Goal: Task Accomplishment & Management: Manage account settings

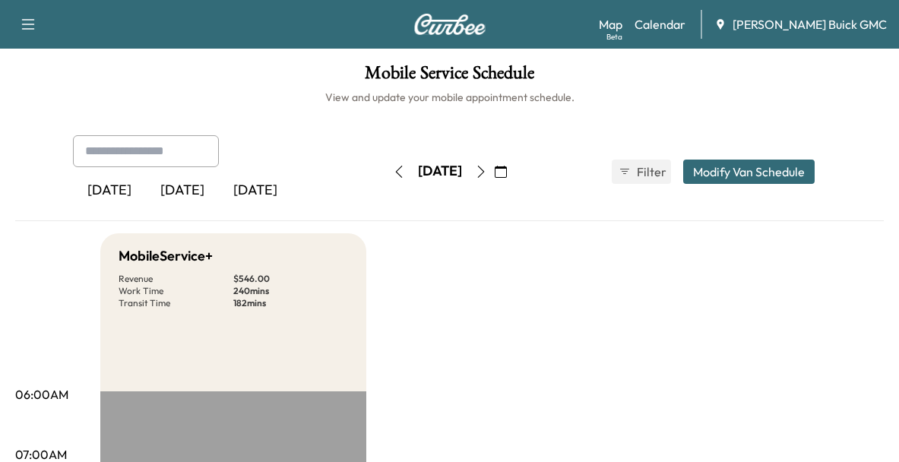
scroll to position [433, 0]
click at [177, 201] on div "[DATE]" at bounding box center [182, 190] width 73 height 35
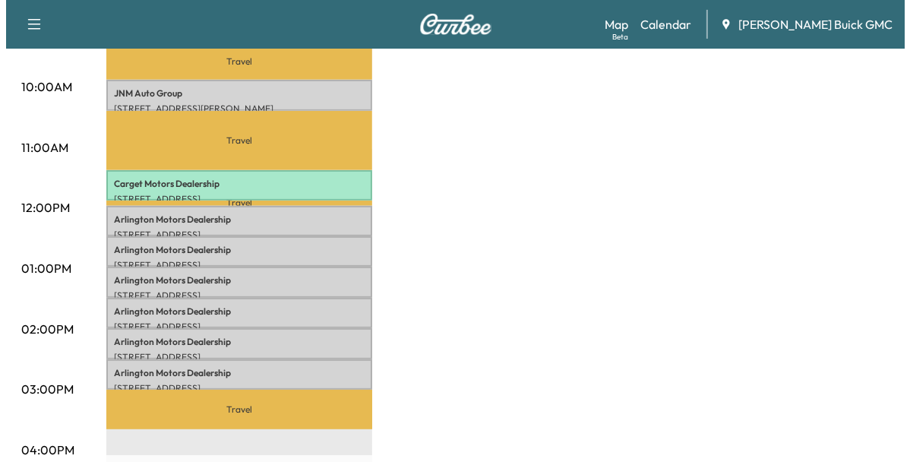
scroll to position [550, 0]
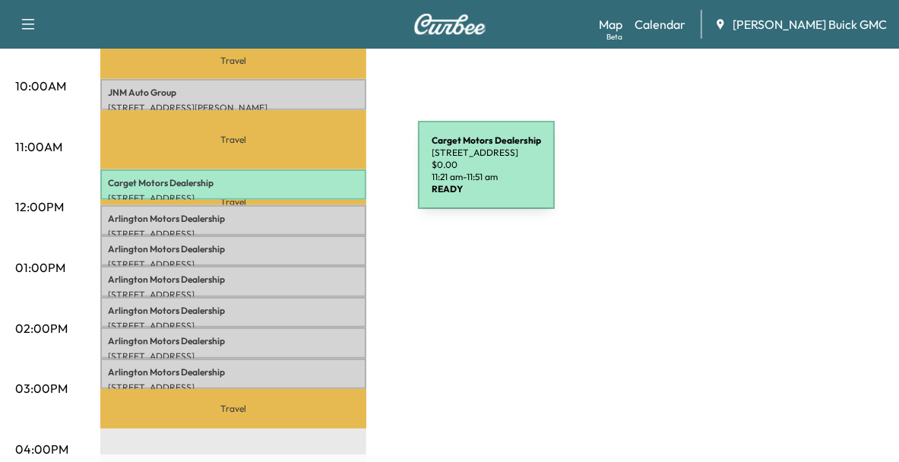
click at [304, 177] on p "Carget Motors Dealership" at bounding box center [233, 183] width 251 height 12
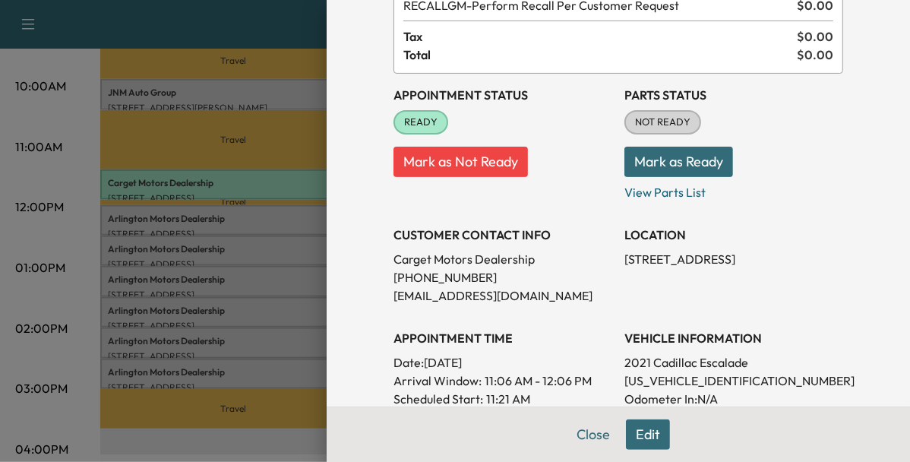
scroll to position [0, 0]
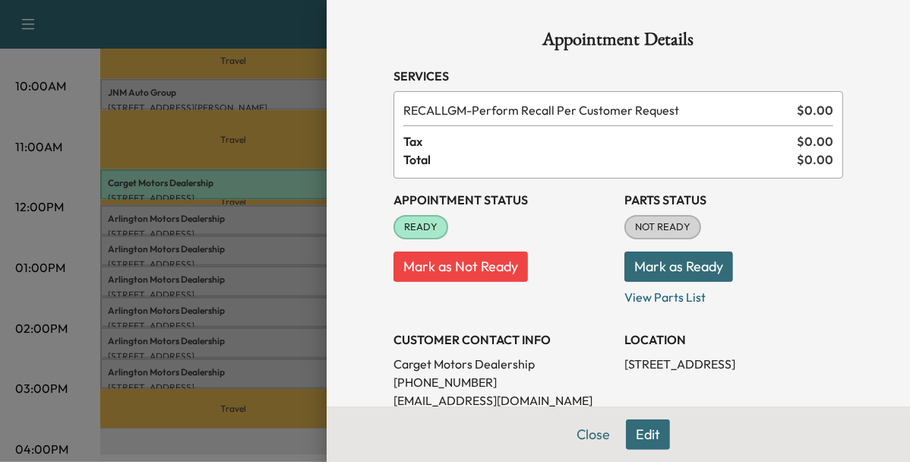
click at [235, 95] on div at bounding box center [455, 231] width 910 height 462
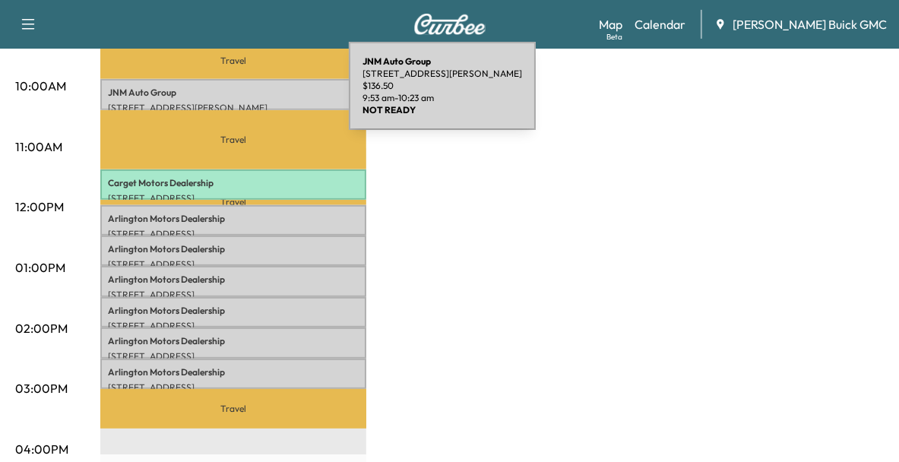
click at [235, 95] on div "JNM Auto Group 241 E Shirley Ave, Warrenton, VA 20186, United States of America…" at bounding box center [233, 94] width 266 height 30
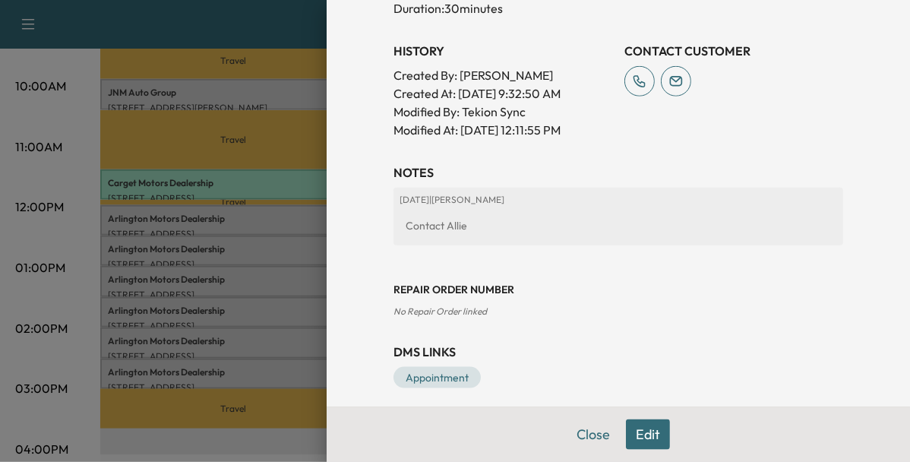
scroll to position [543, 0]
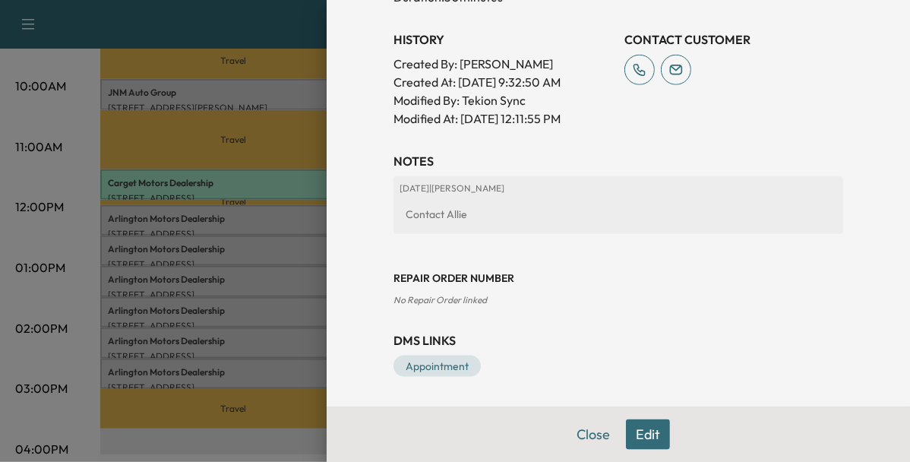
click at [204, 348] on div at bounding box center [455, 231] width 910 height 462
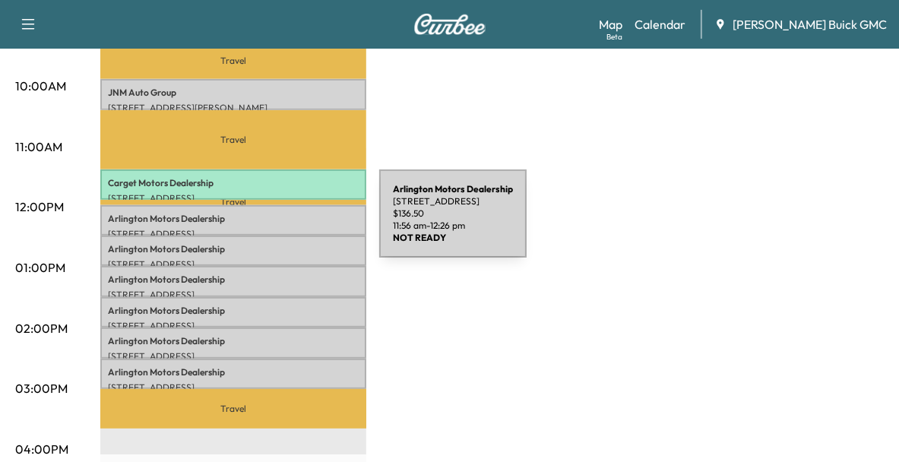
click at [265, 228] on p "[STREET_ADDRESS]" at bounding box center [233, 234] width 251 height 12
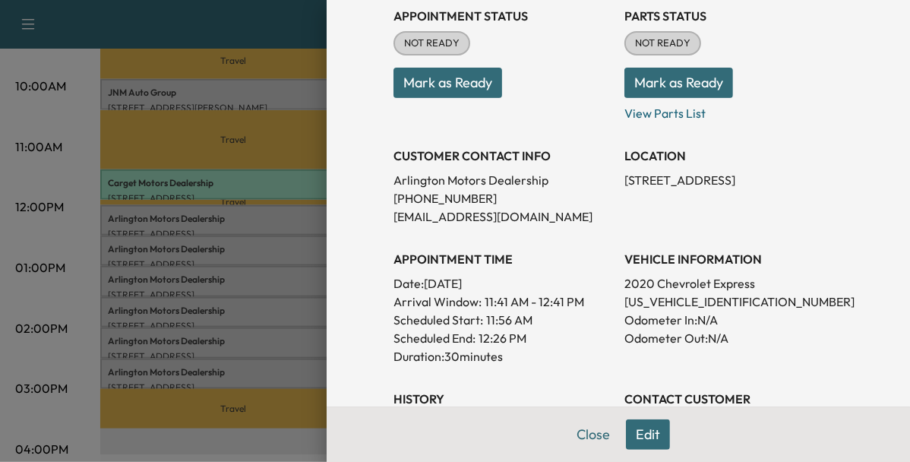
scroll to position [193, 0]
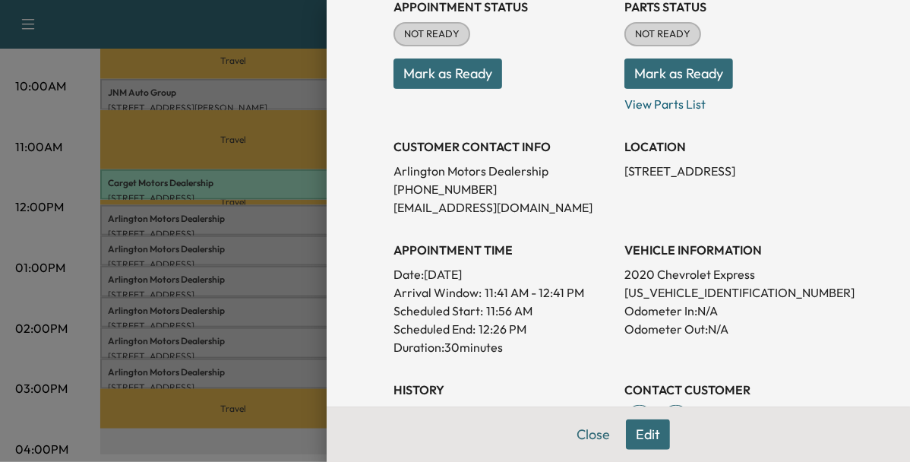
click at [209, 242] on div at bounding box center [455, 231] width 910 height 462
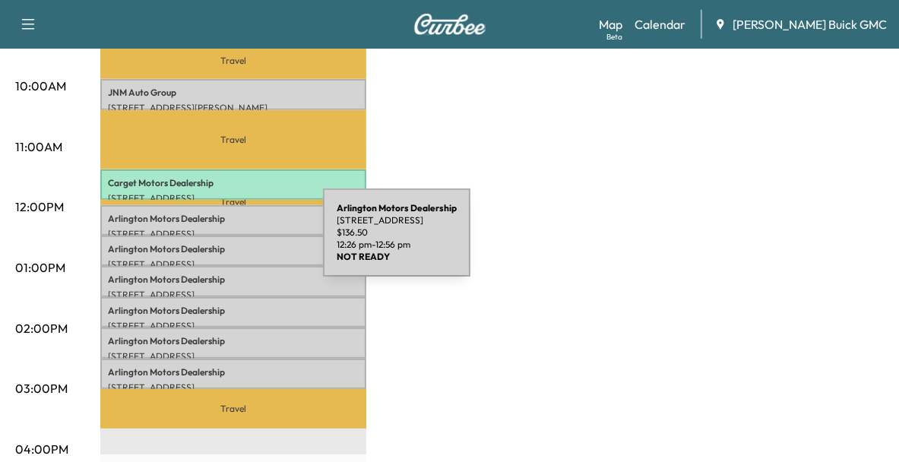
click at [209, 243] on p "Arlington Motors Dealership" at bounding box center [233, 249] width 251 height 12
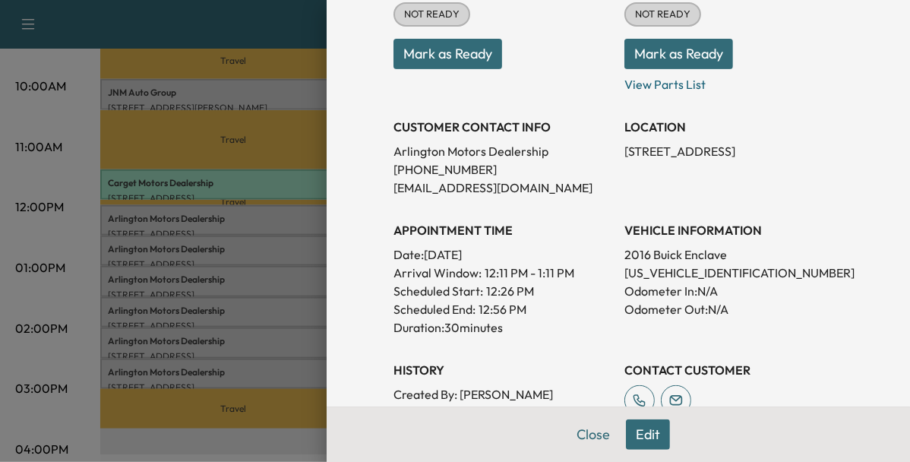
scroll to position [222, 0]
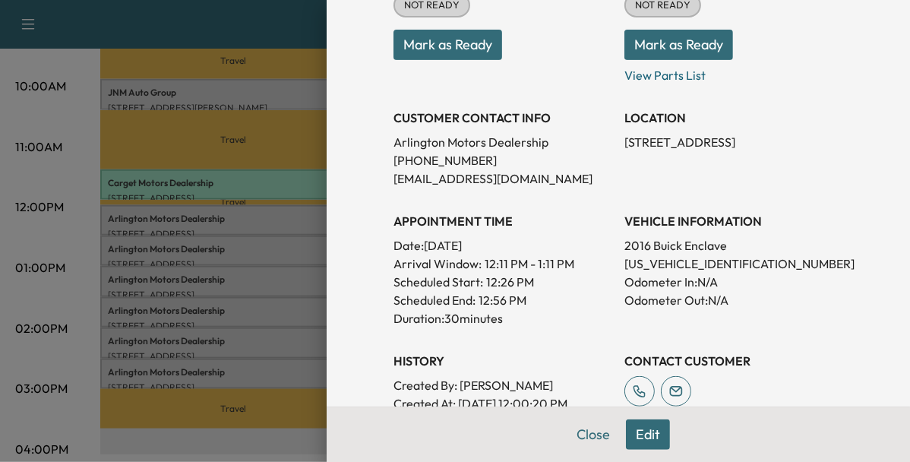
click at [276, 274] on div at bounding box center [455, 231] width 910 height 462
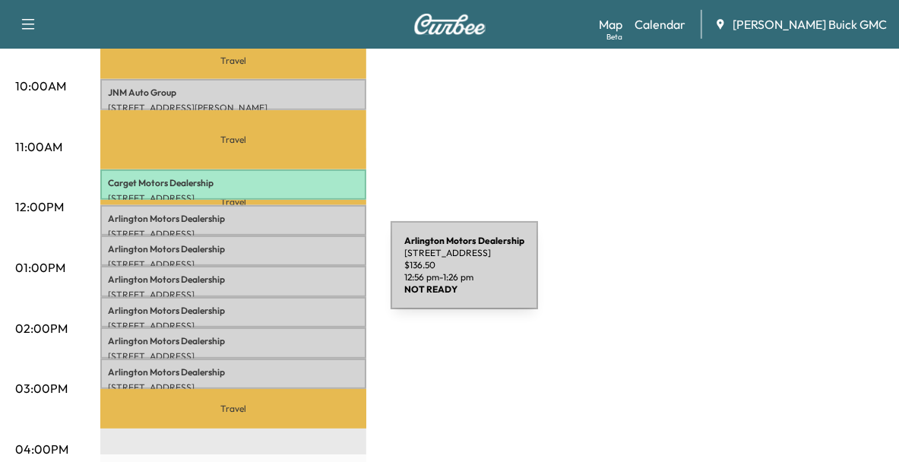
click at [276, 274] on p "Arlington Motors Dealership" at bounding box center [233, 279] width 251 height 12
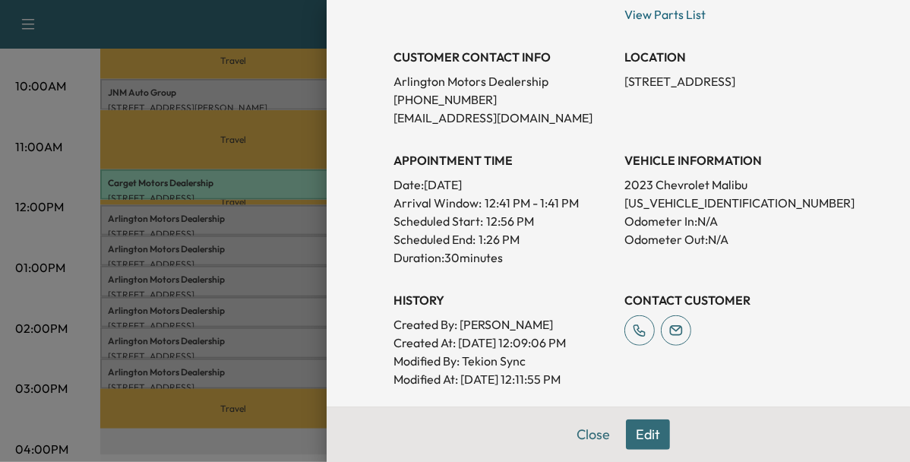
scroll to position [285, 0]
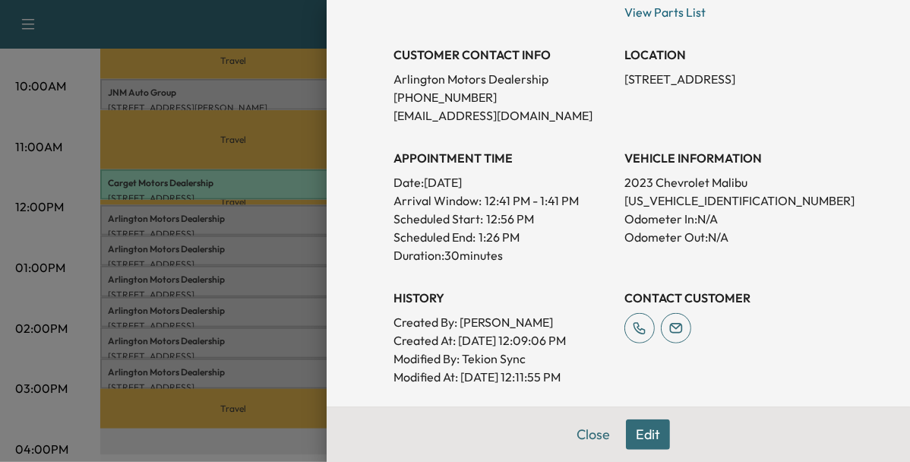
click at [253, 317] on div at bounding box center [455, 231] width 910 height 462
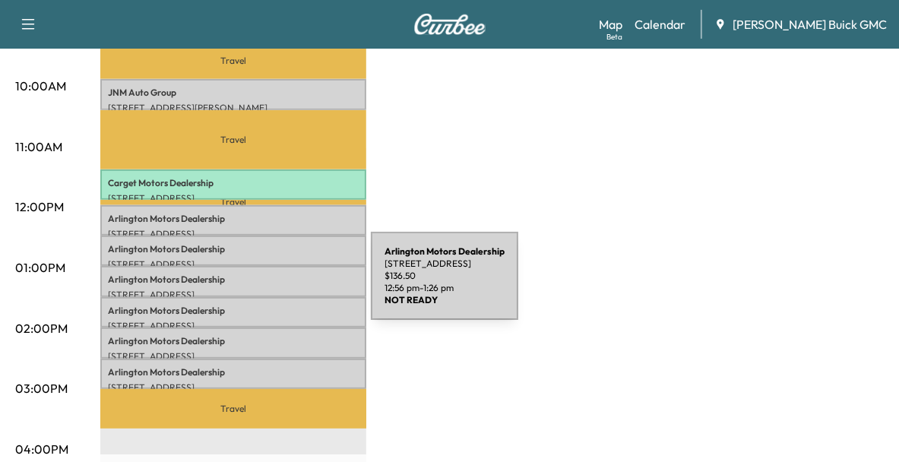
click at [257, 289] on p "[STREET_ADDRESS]" at bounding box center [233, 295] width 251 height 12
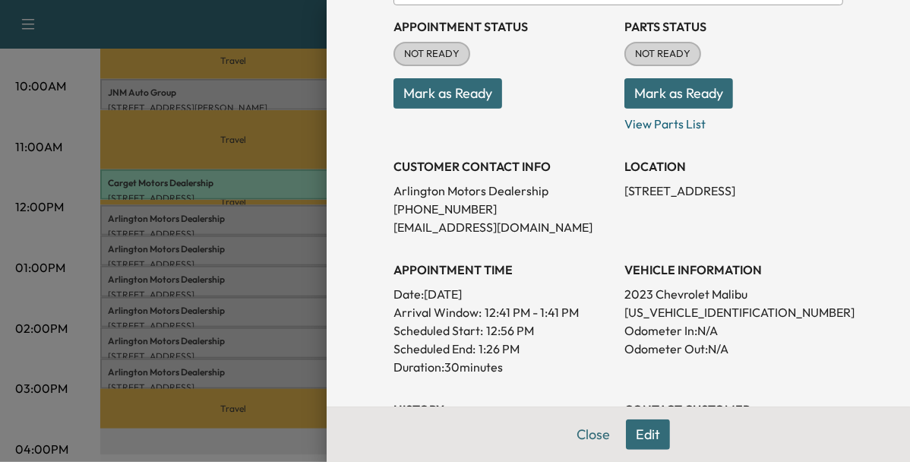
scroll to position [175, 0]
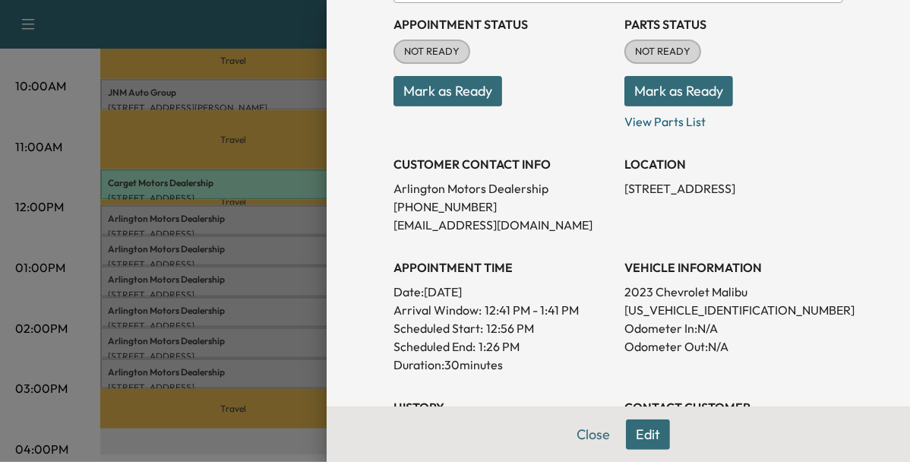
click at [276, 305] on div at bounding box center [455, 231] width 910 height 462
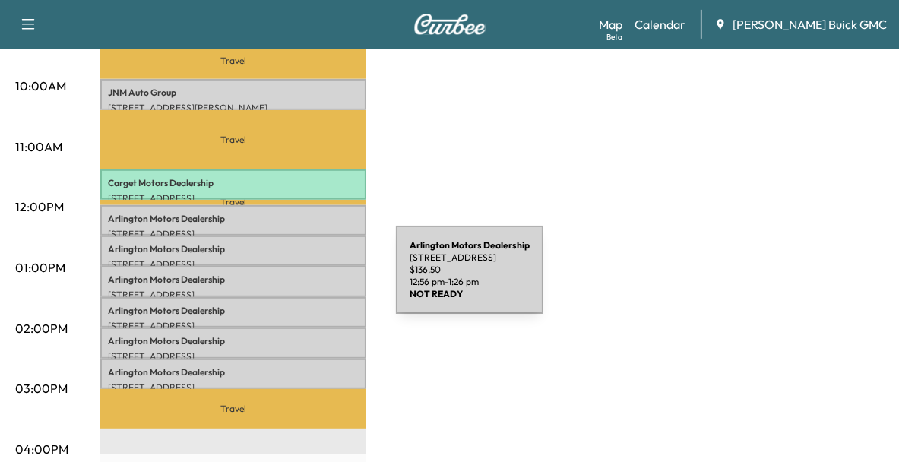
click at [282, 279] on p "Arlington Motors Dealership" at bounding box center [233, 279] width 251 height 12
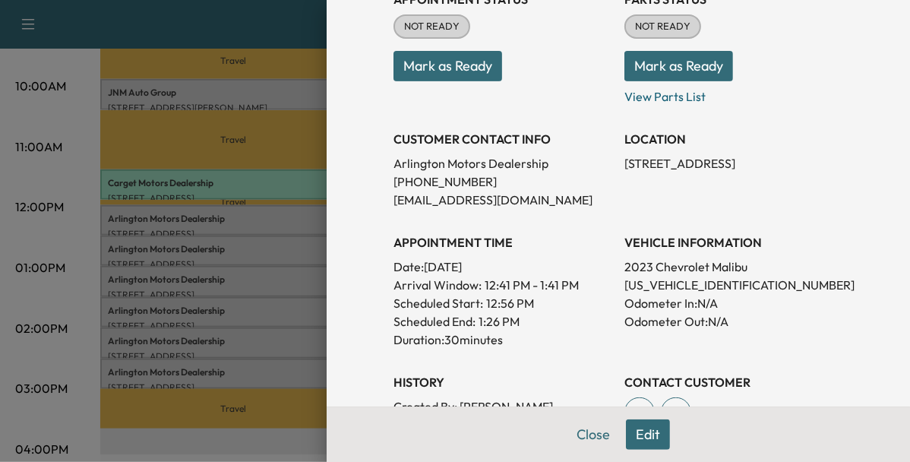
scroll to position [201, 0]
click at [285, 317] on div at bounding box center [455, 231] width 910 height 462
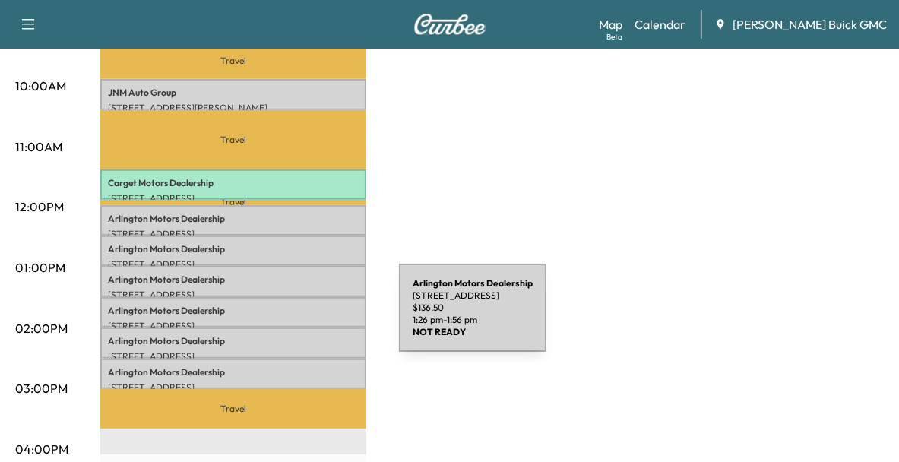
click at [285, 320] on p "[STREET_ADDRESS]" at bounding box center [233, 326] width 251 height 12
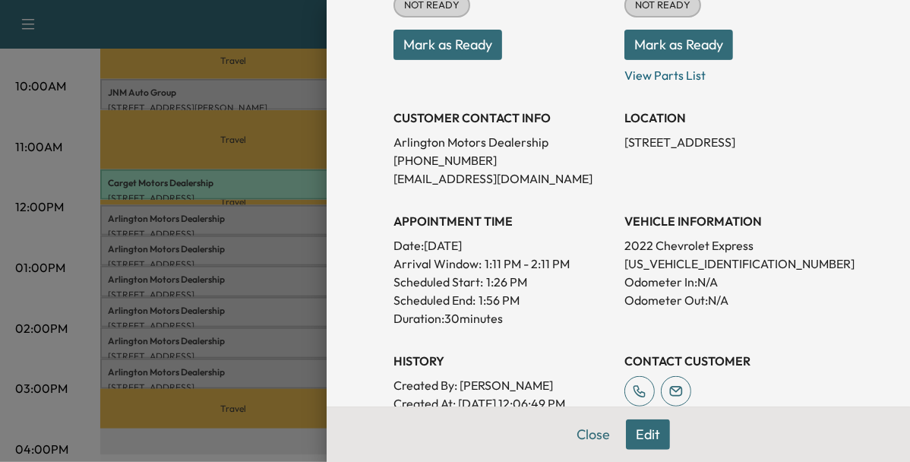
scroll to position [224, 0]
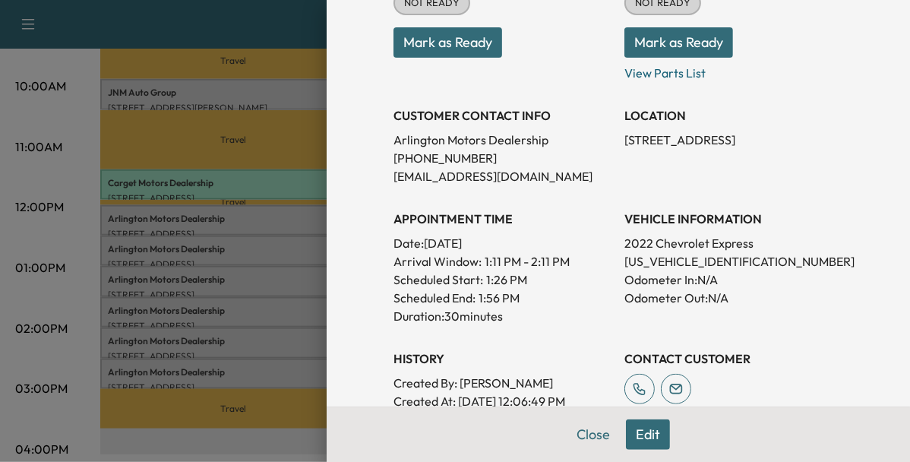
click at [286, 342] on div at bounding box center [455, 231] width 910 height 462
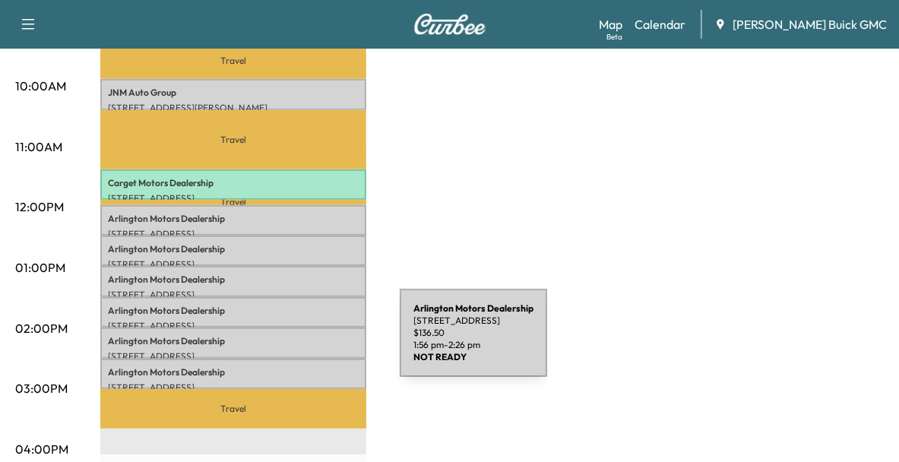
click at [286, 342] on div "Arlington Motors Dealership 15610 Richmond Hwy, Woodbridge, VA 22191, USA $ 136…" at bounding box center [233, 342] width 266 height 30
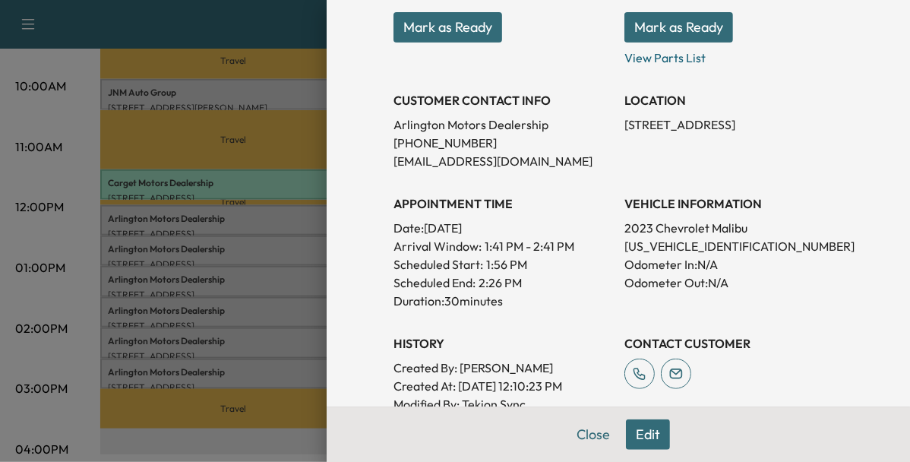
scroll to position [242, 0]
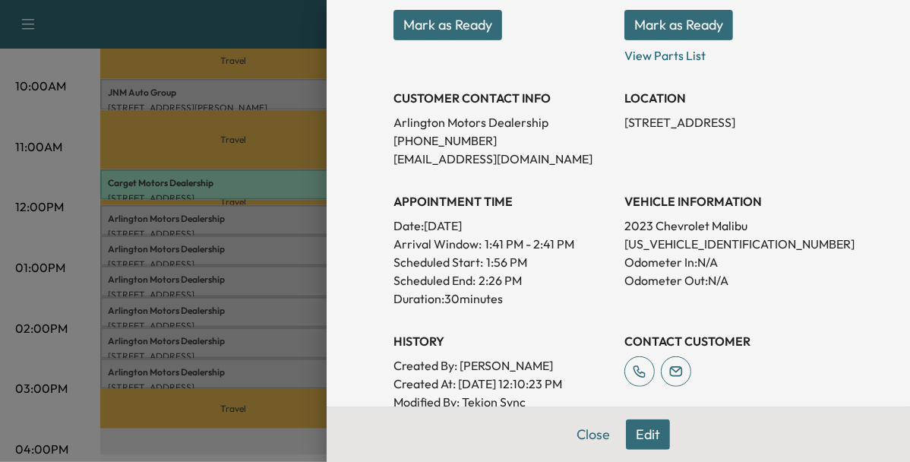
click at [277, 360] on div at bounding box center [455, 231] width 910 height 462
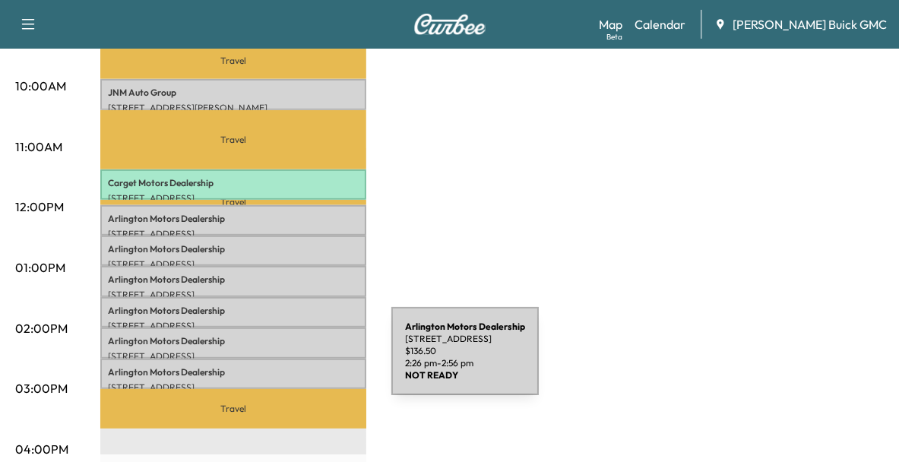
click at [277, 366] on p "Arlington Motors Dealership" at bounding box center [233, 372] width 251 height 12
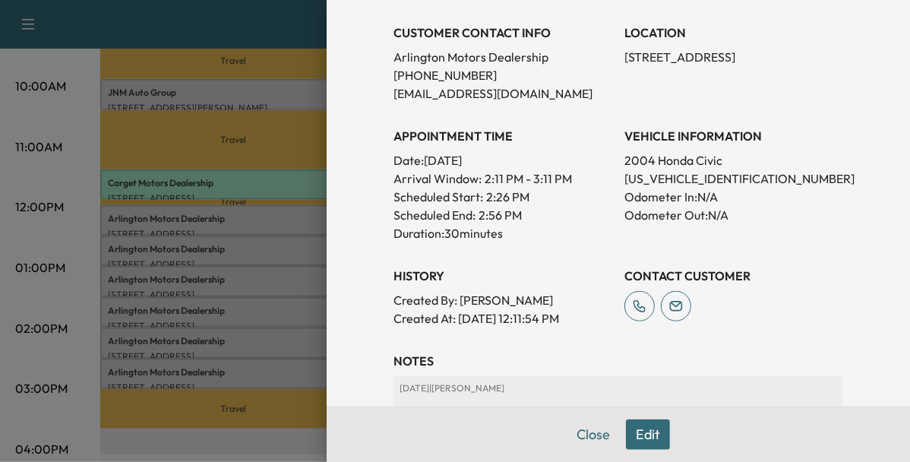
scroll to position [309, 0]
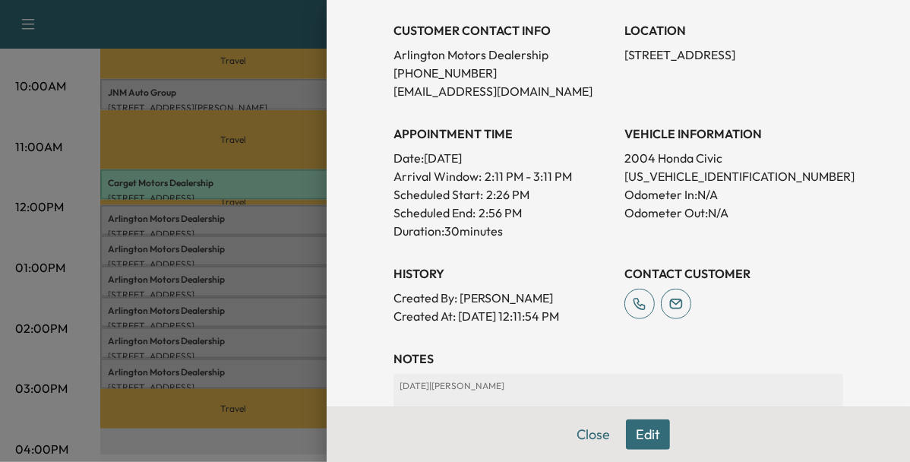
click at [259, 327] on div at bounding box center [455, 231] width 910 height 462
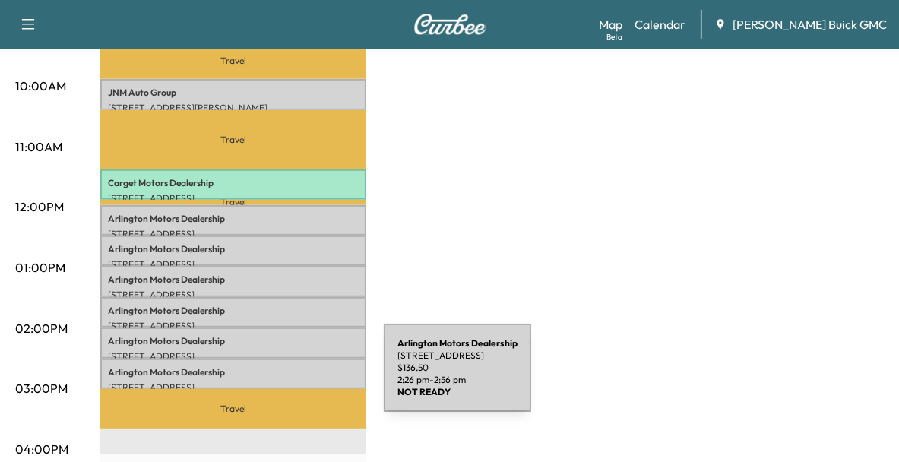
click at [270, 381] on p "[STREET_ADDRESS]" at bounding box center [233, 387] width 251 height 12
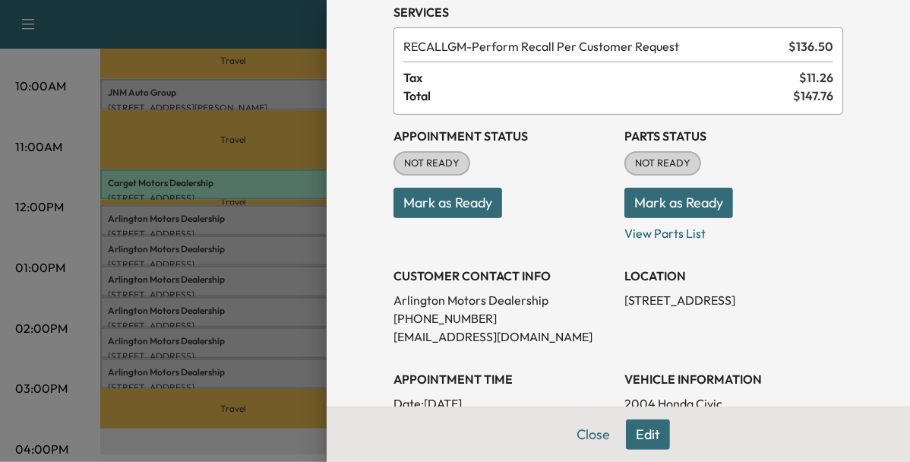
scroll to position [64, 0]
drag, startPoint x: 612, startPoint y: 295, endPoint x: 643, endPoint y: 308, distance: 33.0
click at [643, 308] on div "Appointment Status NOT READY Mark as Ready Parts Status NOT READY Mark as Ready…" at bounding box center [618, 343] width 450 height 456
drag, startPoint x: 643, startPoint y: 308, endPoint x: 696, endPoint y: 345, distance: 64.5
click at [696, 345] on div "Appointment Status NOT READY Mark as Ready Parts Status NOT READY Mark as Ready…" at bounding box center [618, 343] width 450 height 456
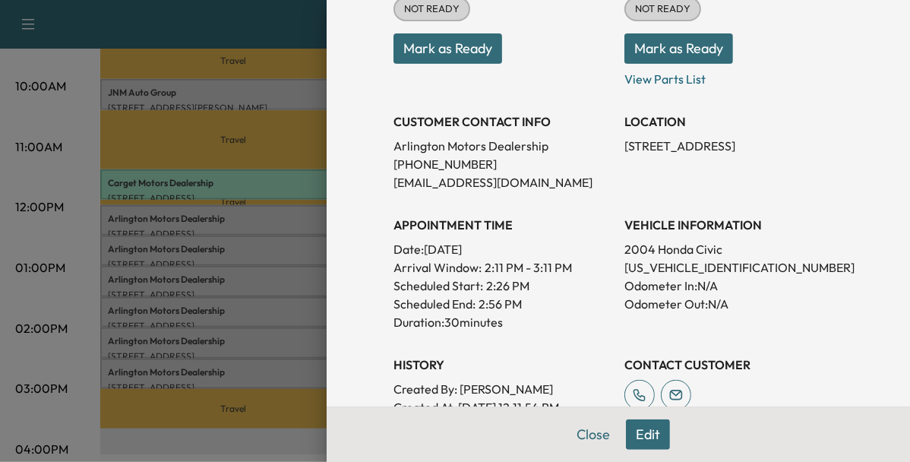
scroll to position [220, 0]
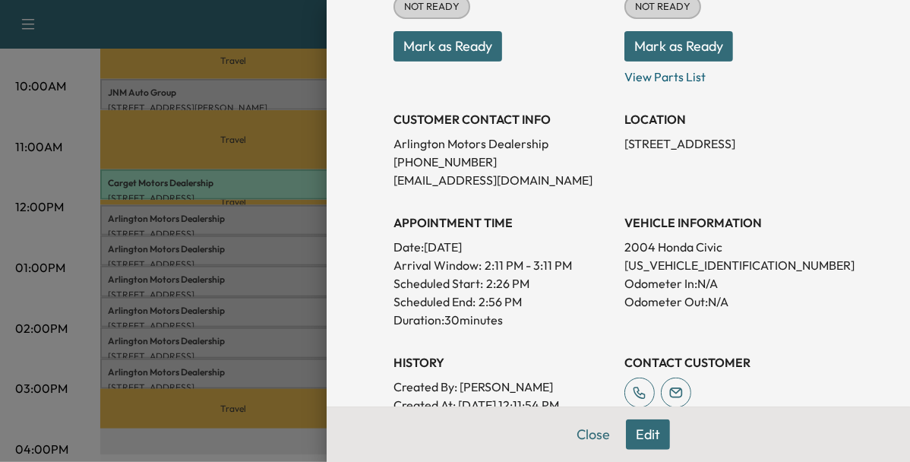
click at [665, 264] on p "1HGEM22914L020460" at bounding box center [733, 265] width 219 height 18
copy p "1HGEM22914L020460"
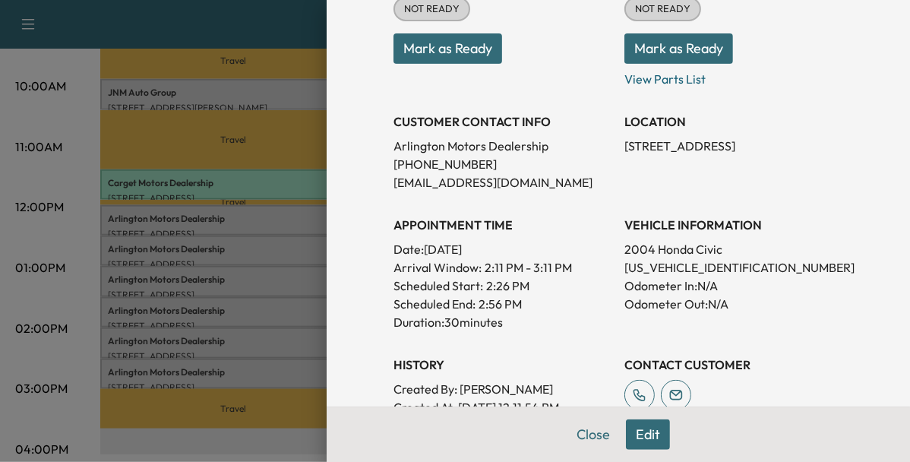
scroll to position [218, 0]
click at [300, 229] on div at bounding box center [455, 231] width 910 height 462
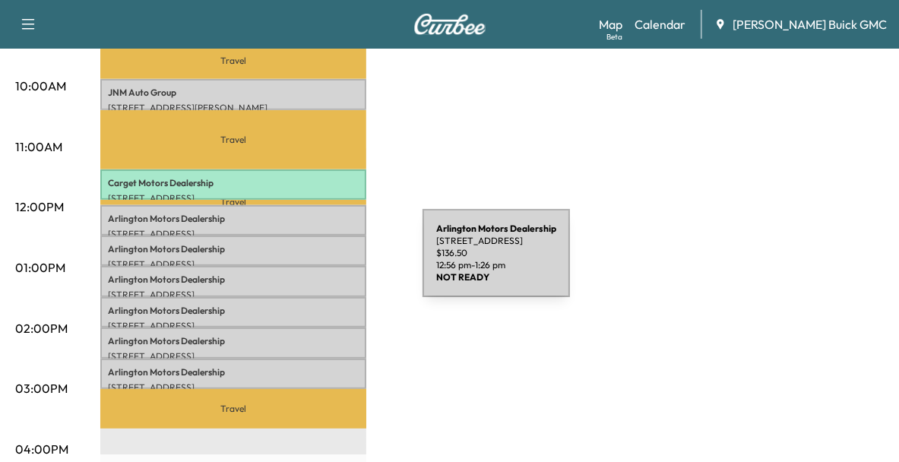
click at [308, 266] on div "Arlington Motors Dealership 15610 Richmond Hwy, Woodbridge, VA 22191, USA $ 136…" at bounding box center [233, 281] width 266 height 30
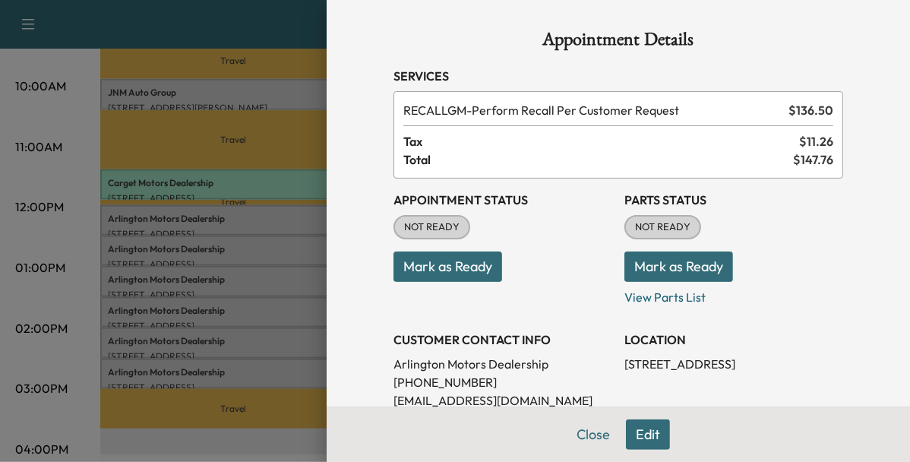
click at [310, 257] on div at bounding box center [455, 231] width 910 height 462
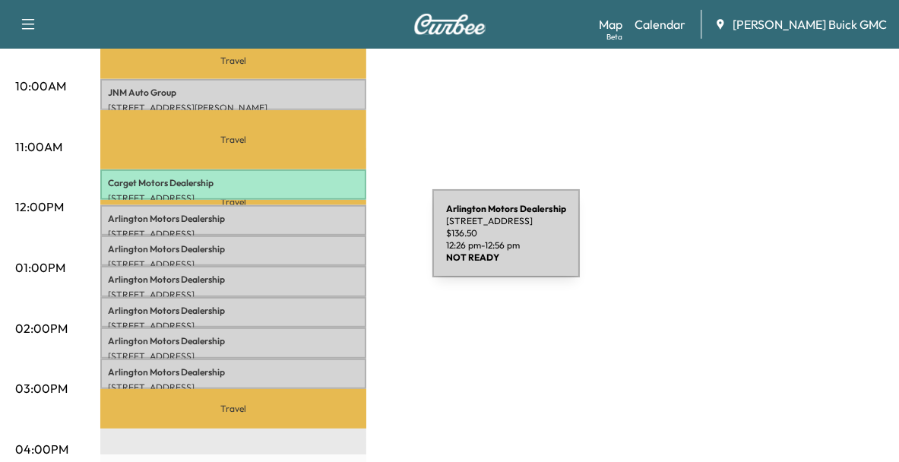
click at [318, 243] on p "Arlington Motors Dealership" at bounding box center [233, 249] width 251 height 12
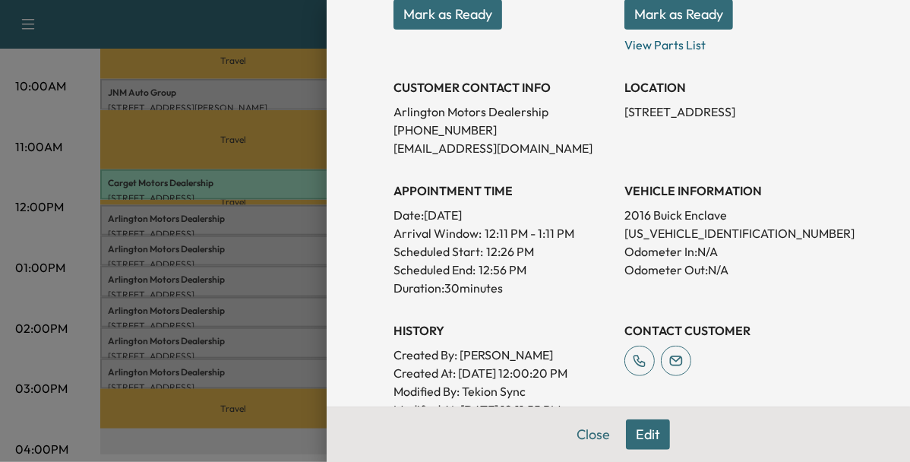
scroll to position [255, 0]
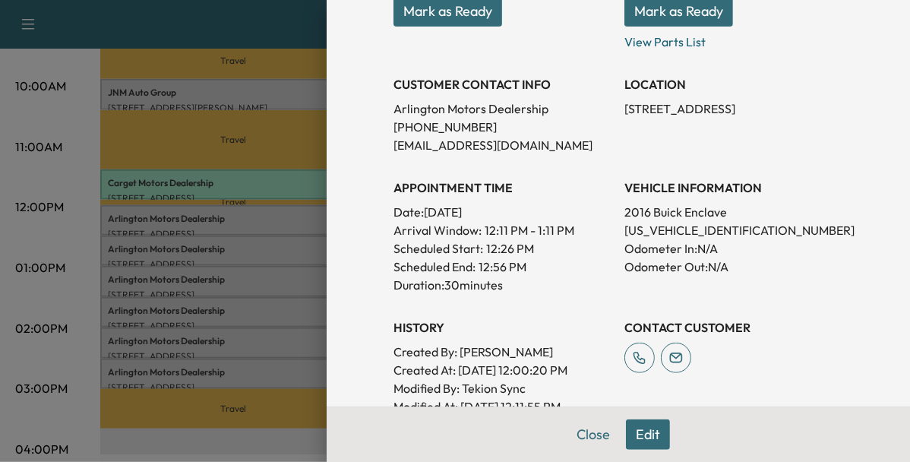
click at [676, 229] on p "5GAKVCKD5GJ205864" at bounding box center [733, 230] width 219 height 18
copy p "5GAKVCKD5GJ205864"
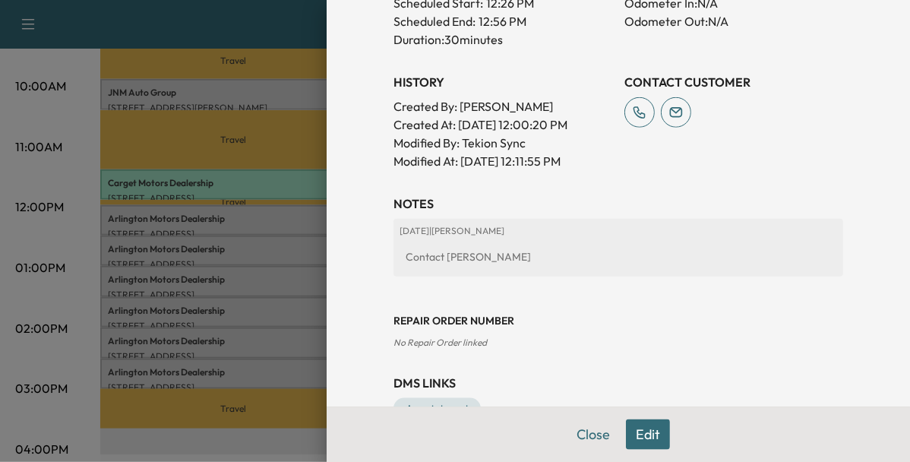
scroll to position [501, 0]
click at [254, 262] on div at bounding box center [455, 231] width 910 height 462
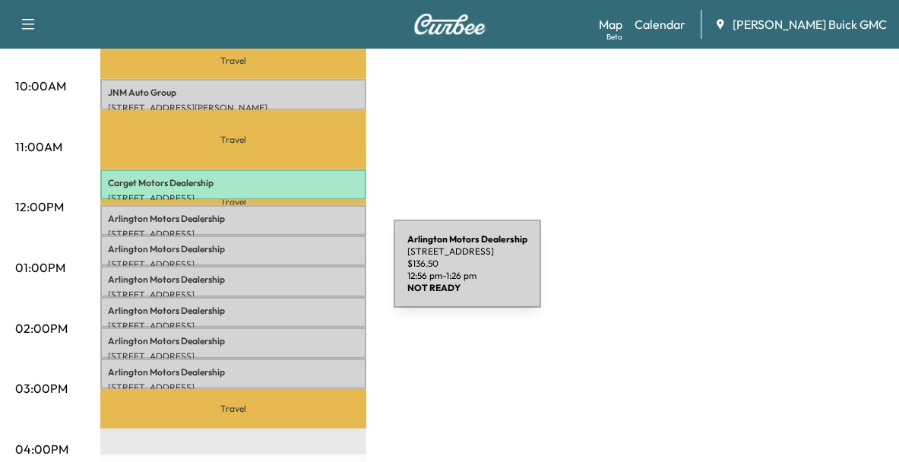
click at [280, 273] on p "Arlington Motors Dealership" at bounding box center [233, 279] width 251 height 12
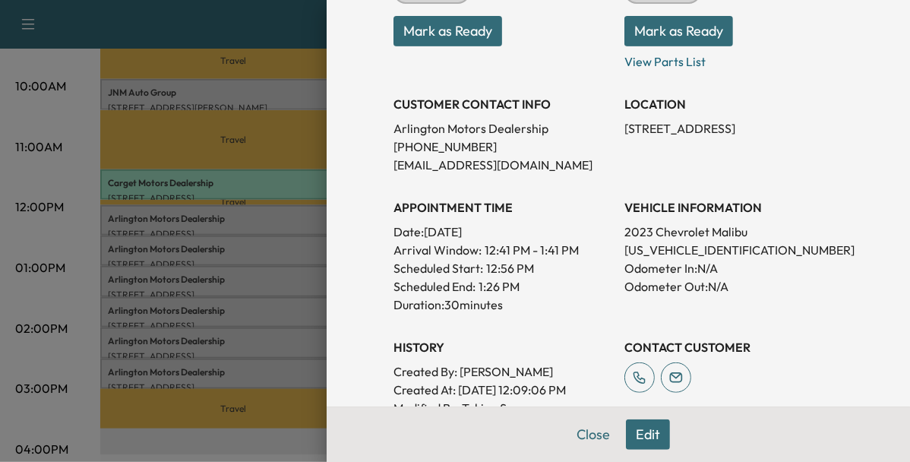
scroll to position [237, 0]
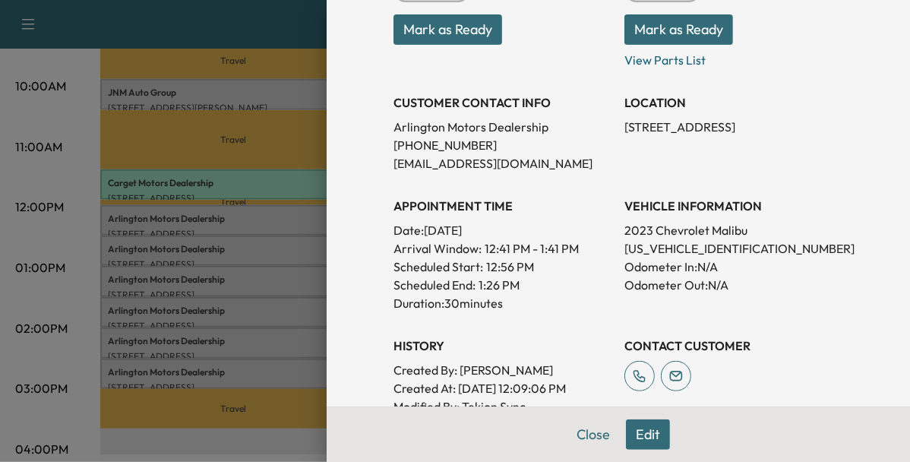
click at [700, 249] on p "1G1ZD5ST3PF187007" at bounding box center [733, 248] width 219 height 18
copy p "1G1ZD5ST3PF187007"
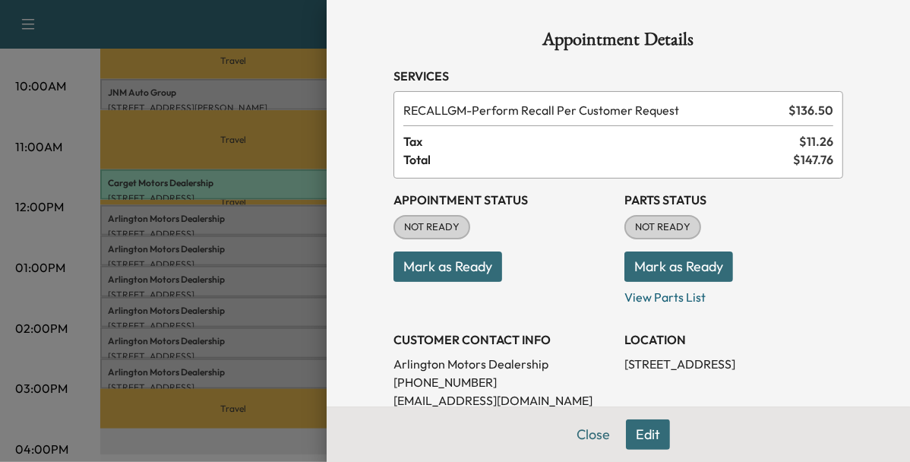
click at [444, 270] on button "Mark as Ready" at bounding box center [447, 266] width 109 height 30
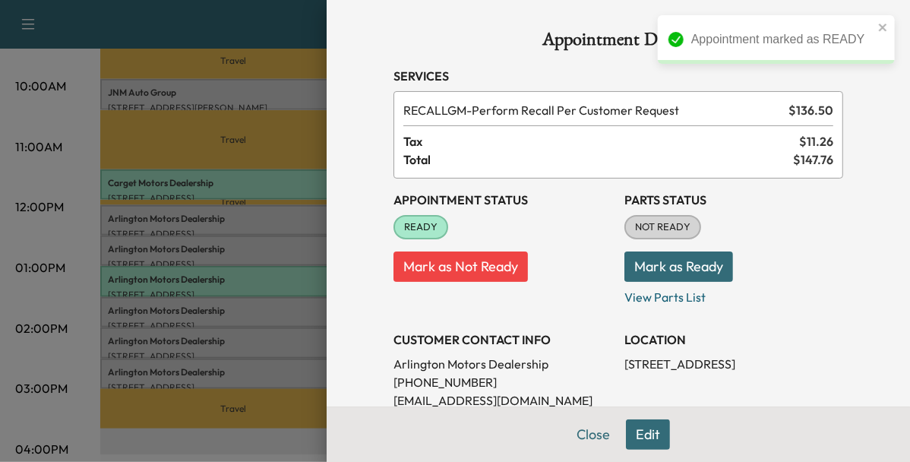
click at [245, 307] on div at bounding box center [455, 231] width 910 height 462
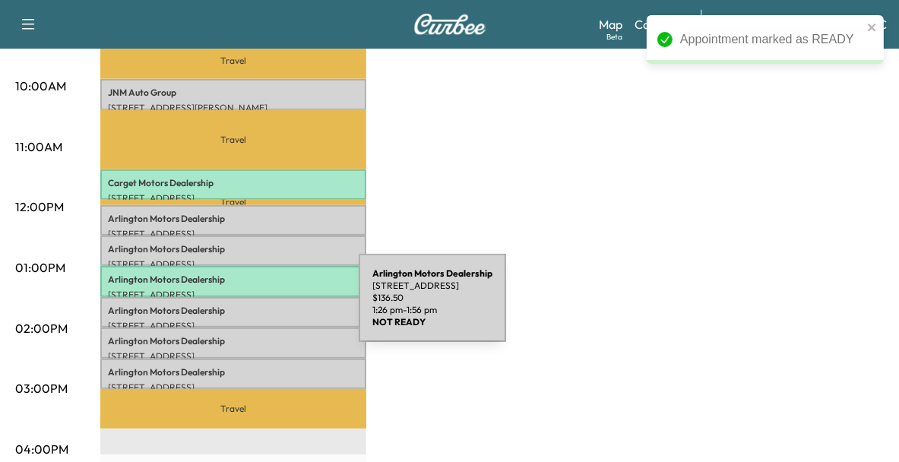
click at [245, 307] on p "Arlington Motors Dealership" at bounding box center [233, 311] width 251 height 12
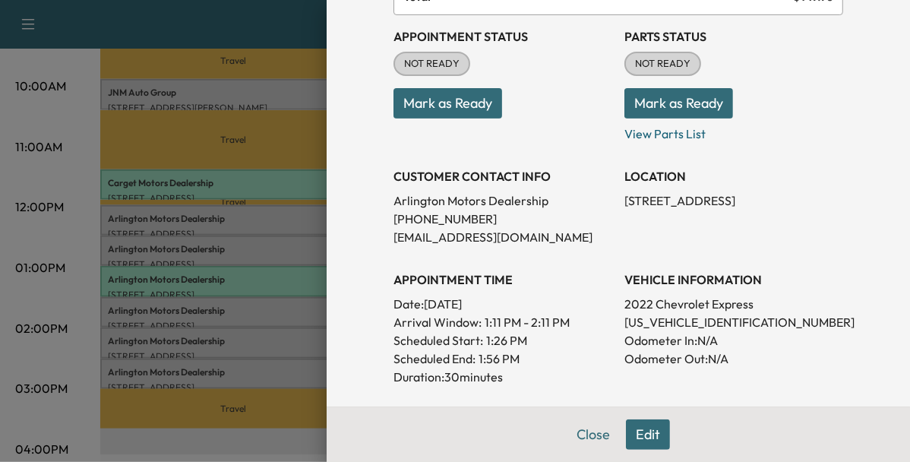
scroll to position [166, 0]
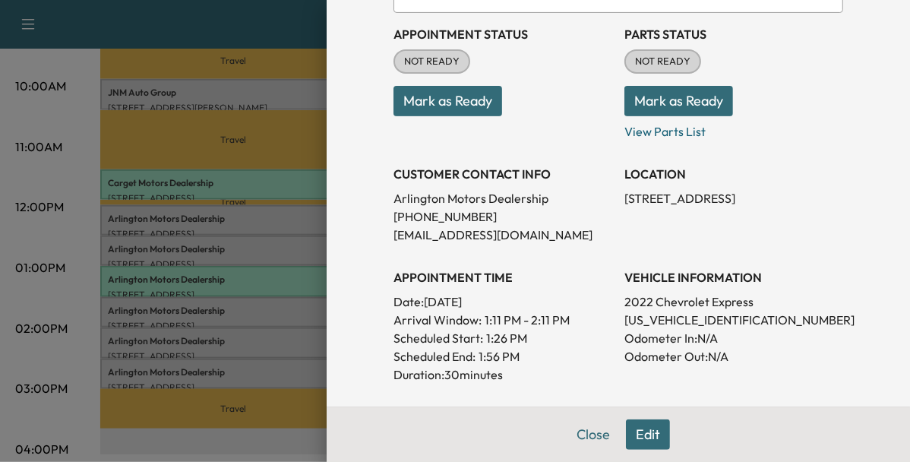
click at [624, 320] on p "1GCZGGFP4N1138738" at bounding box center [733, 320] width 219 height 18
copy p "1GCZGGFP4N1138738"
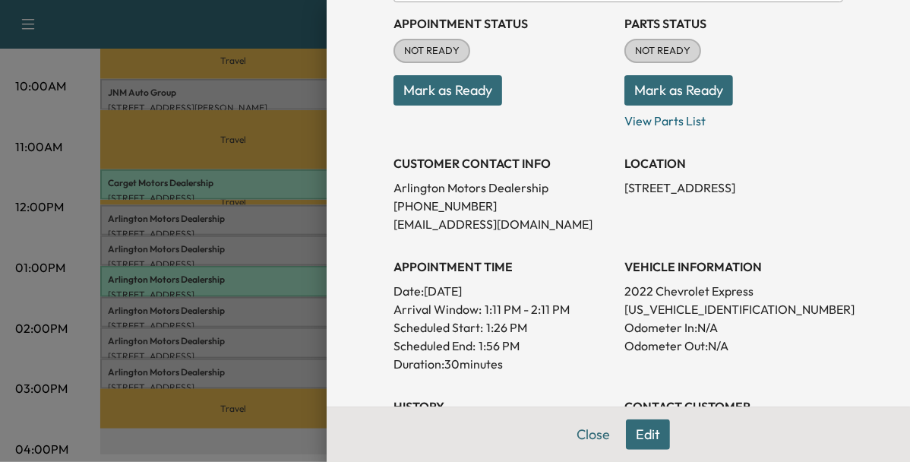
scroll to position [178, 0]
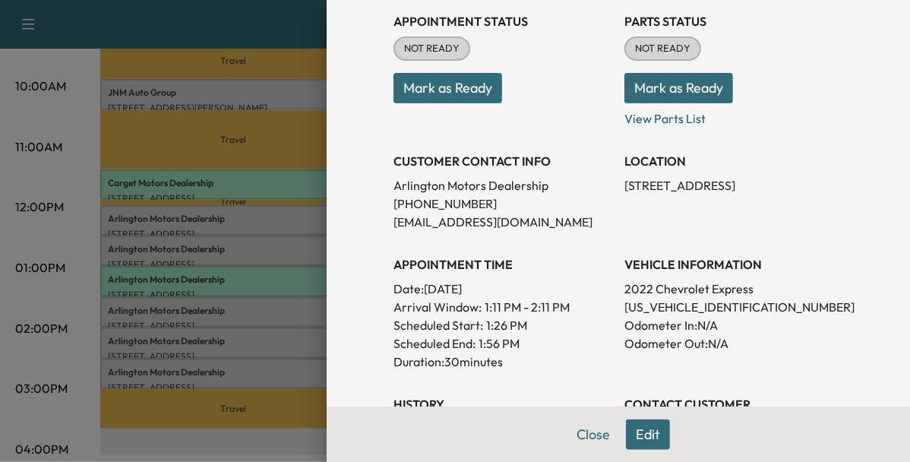
click at [477, 97] on button "Mark as Ready" at bounding box center [447, 88] width 109 height 30
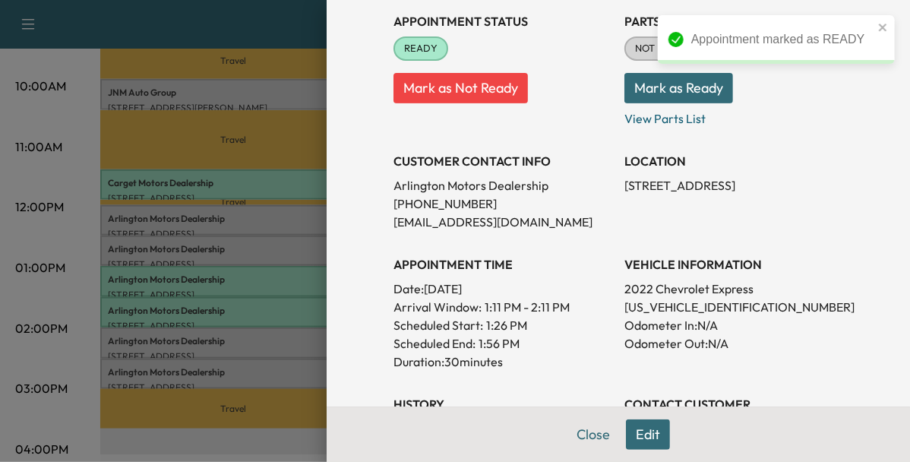
click at [299, 339] on div at bounding box center [455, 231] width 910 height 462
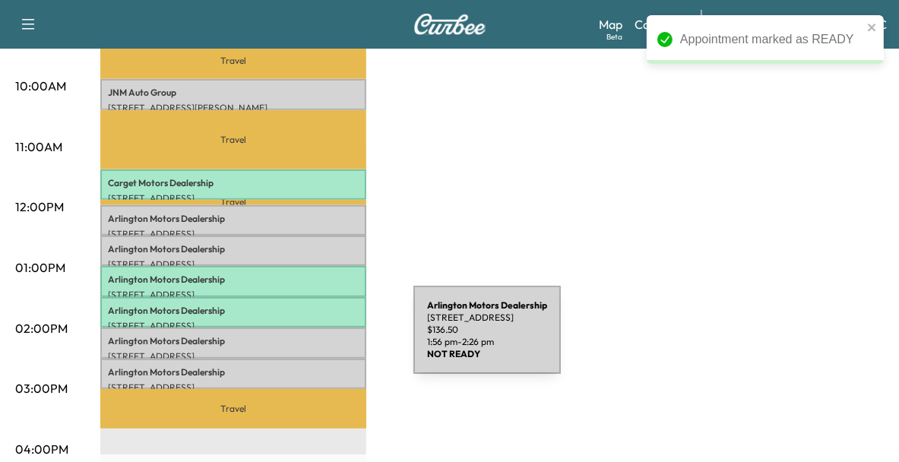
click at [299, 339] on p "Arlington Motors Dealership" at bounding box center [233, 341] width 251 height 12
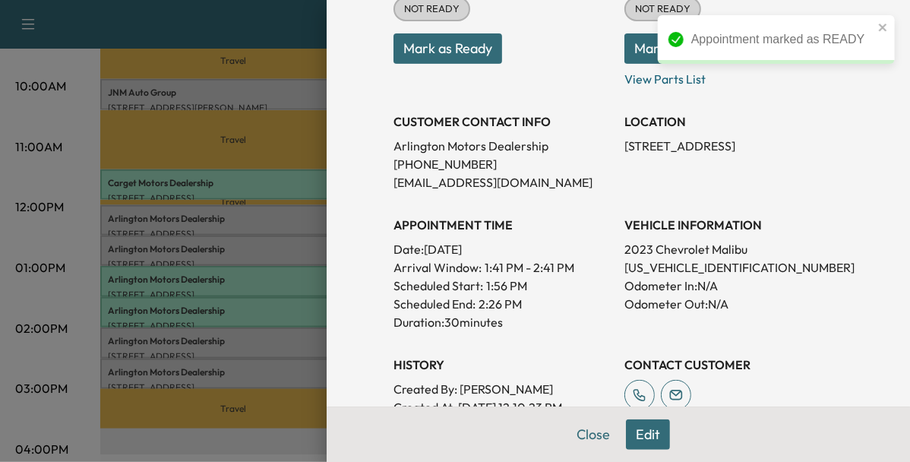
scroll to position [219, 0]
click at [624, 261] on p "1G1ZD5ST4PF221004" at bounding box center [733, 266] width 219 height 18
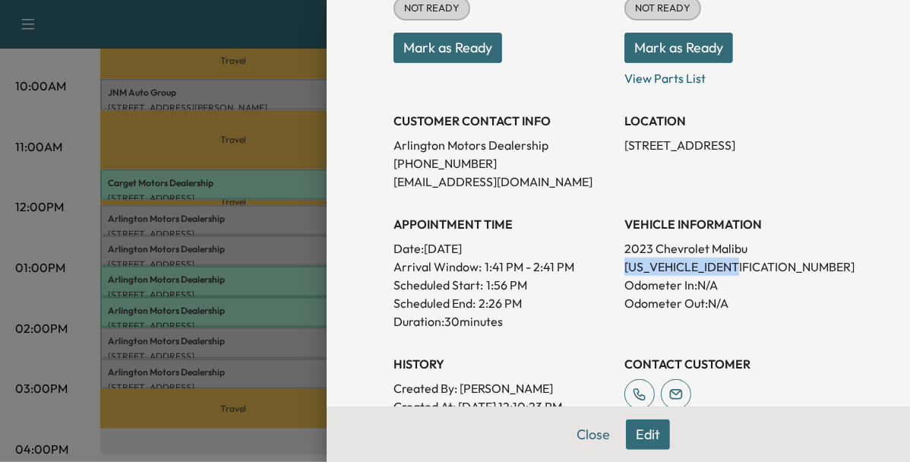
copy p "1G1ZD5ST4PF221004"
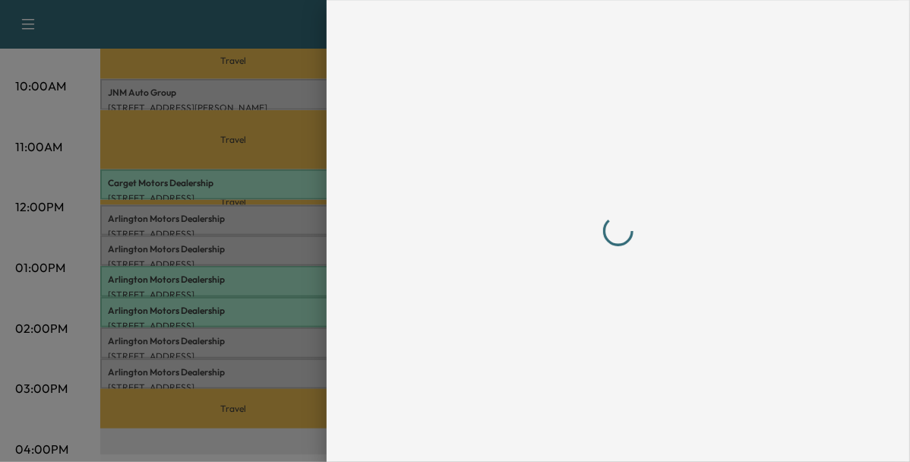
scroll to position [0, 0]
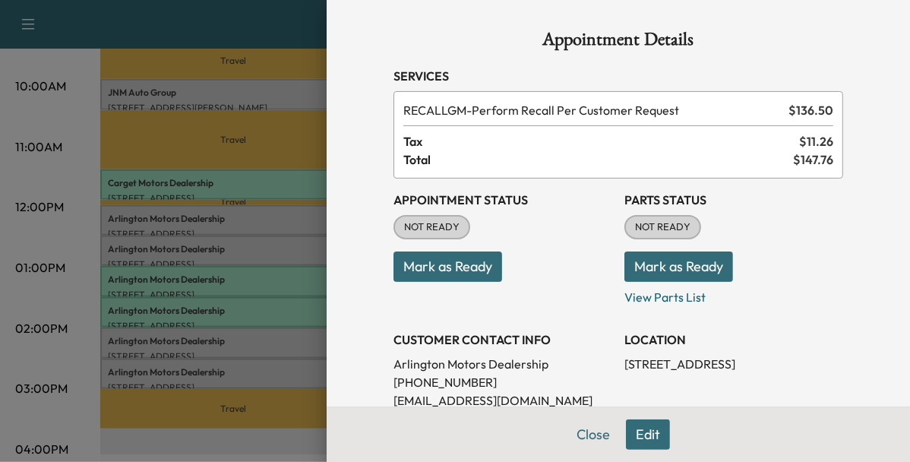
click at [247, 373] on div at bounding box center [455, 231] width 910 height 462
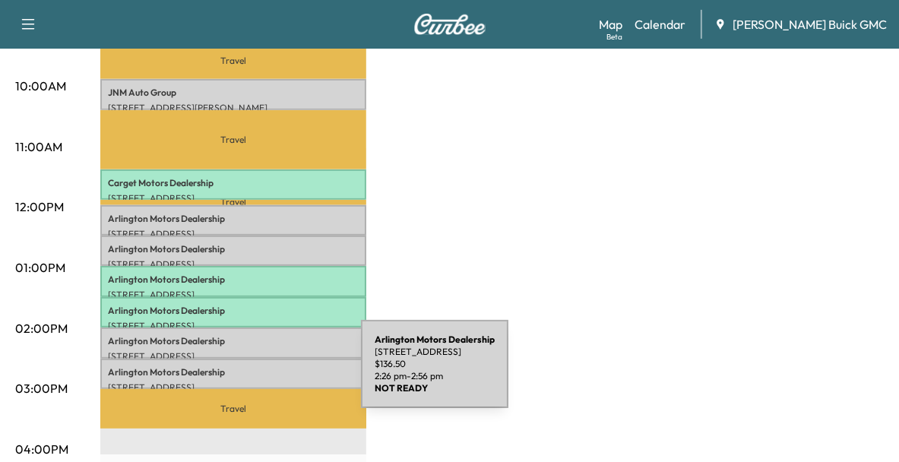
click at [247, 381] on p "[STREET_ADDRESS]" at bounding box center [233, 387] width 251 height 12
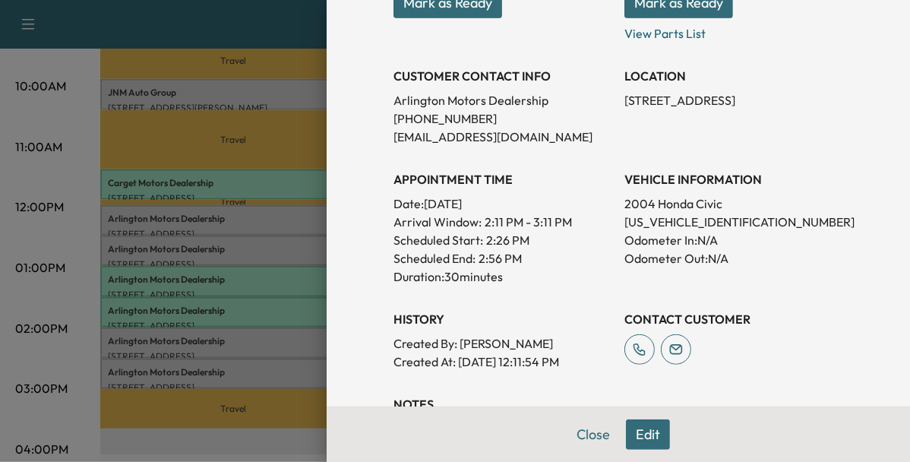
scroll to position [264, 0]
click at [693, 220] on p "1HGEM22914L020460" at bounding box center [733, 222] width 219 height 18
copy p "1HGEM22914L020460"
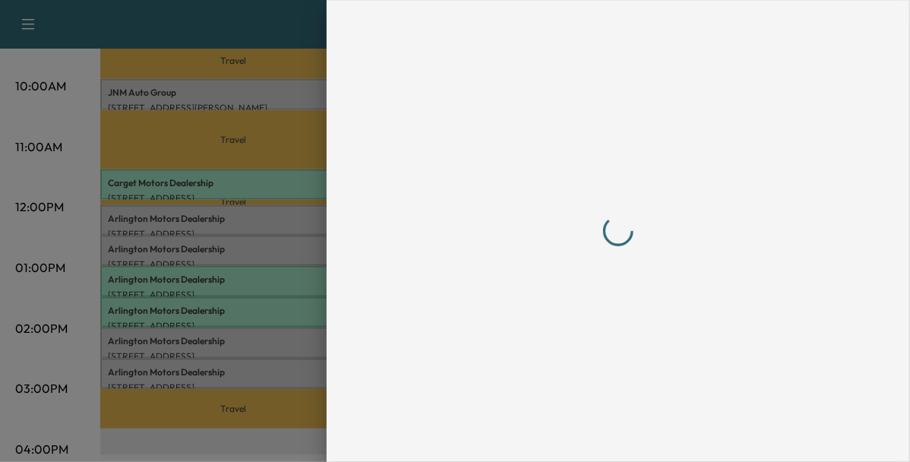
scroll to position [0, 0]
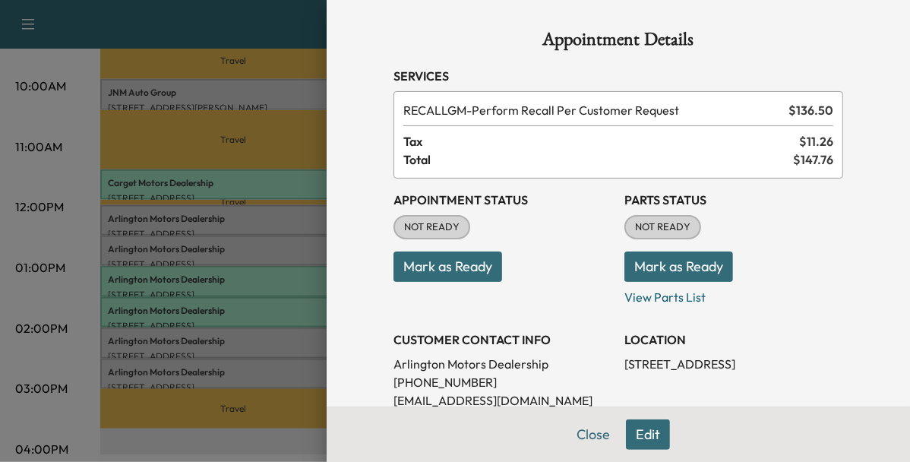
click at [428, 277] on button "Mark as Ready" at bounding box center [447, 266] width 109 height 30
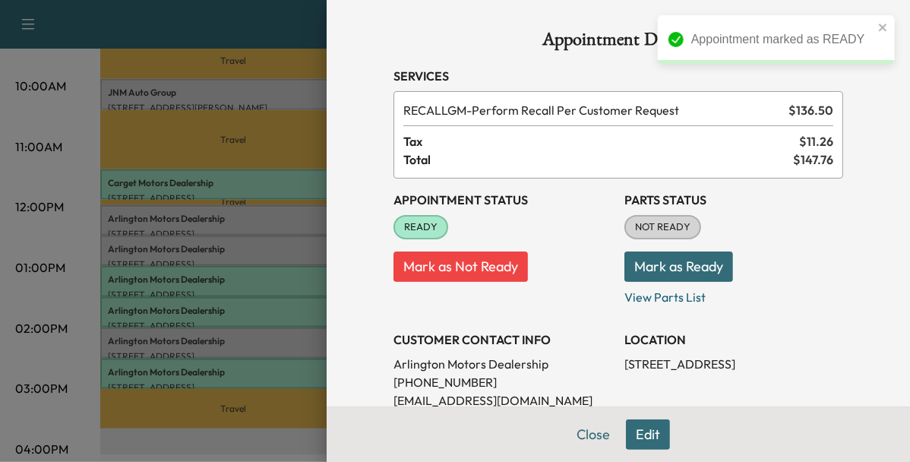
click at [239, 229] on div at bounding box center [455, 231] width 910 height 462
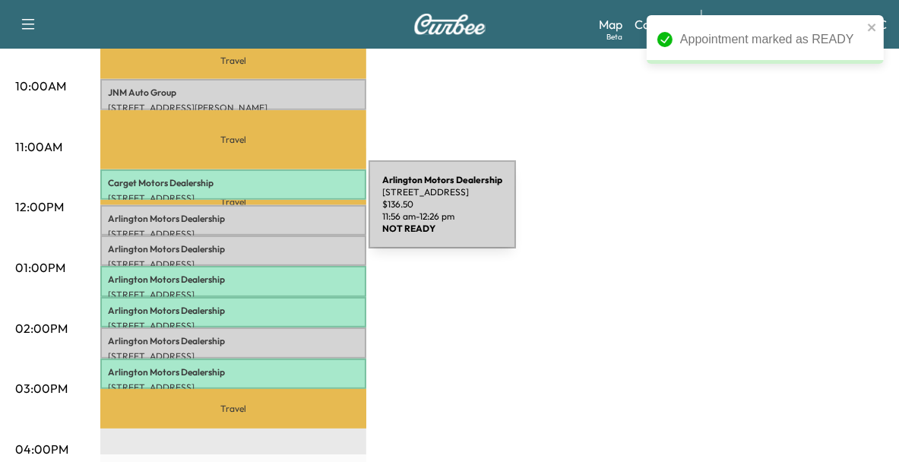
click at [254, 213] on p "Arlington Motors Dealership" at bounding box center [233, 219] width 251 height 12
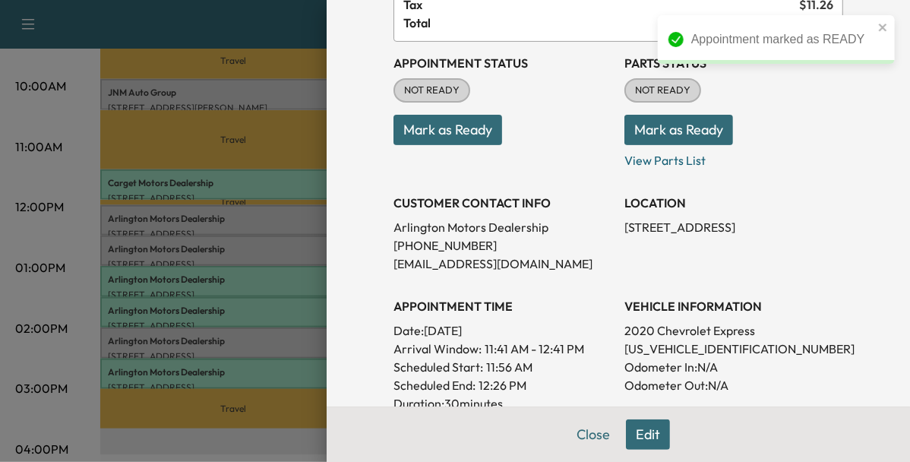
scroll to position [138, 0]
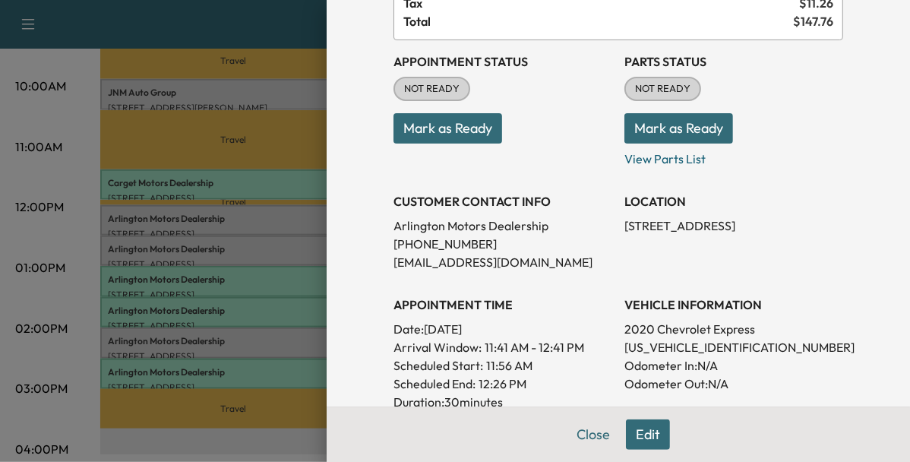
click at [301, 204] on div at bounding box center [455, 231] width 910 height 462
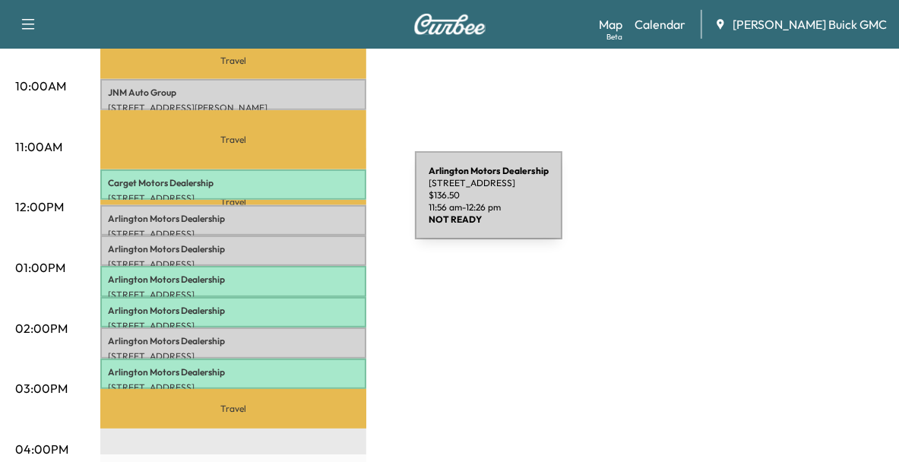
click at [301, 205] on div "Arlington Motors Dealership 15610 Richmond Hwy, Woodbridge, VA 22191, USA $ 136…" at bounding box center [233, 220] width 266 height 30
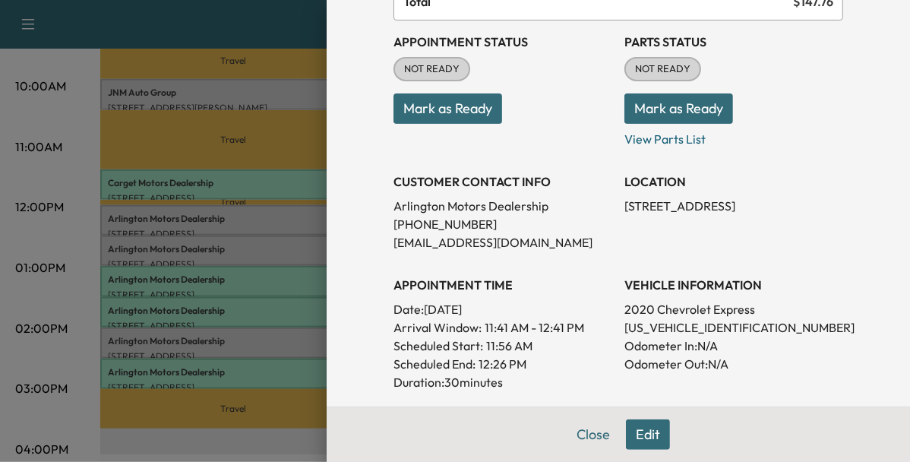
scroll to position [164, 0]
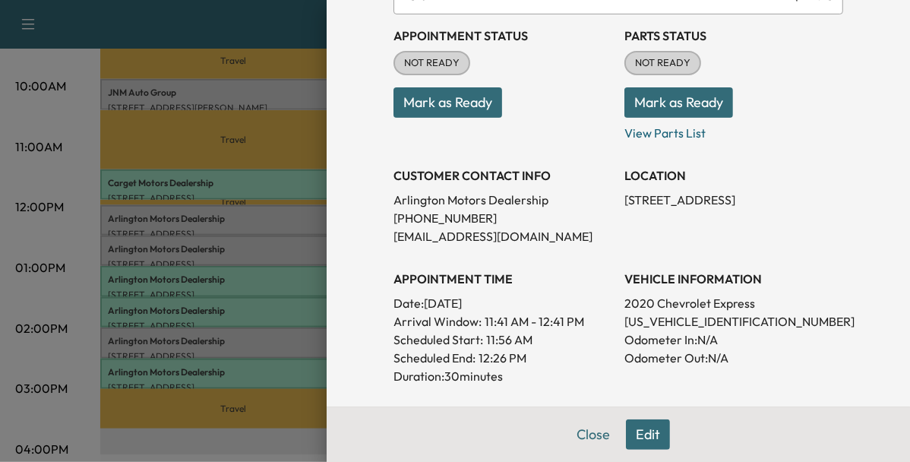
click at [289, 249] on div at bounding box center [455, 231] width 910 height 462
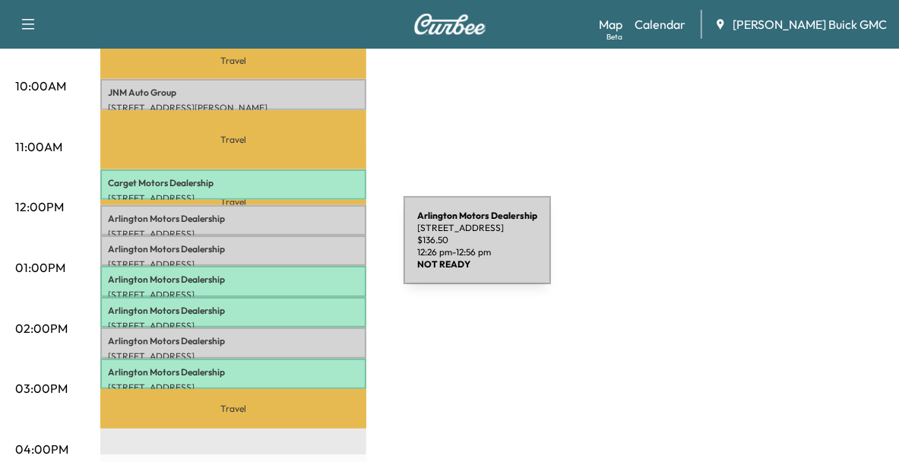
click at [289, 249] on p "Arlington Motors Dealership" at bounding box center [233, 249] width 251 height 12
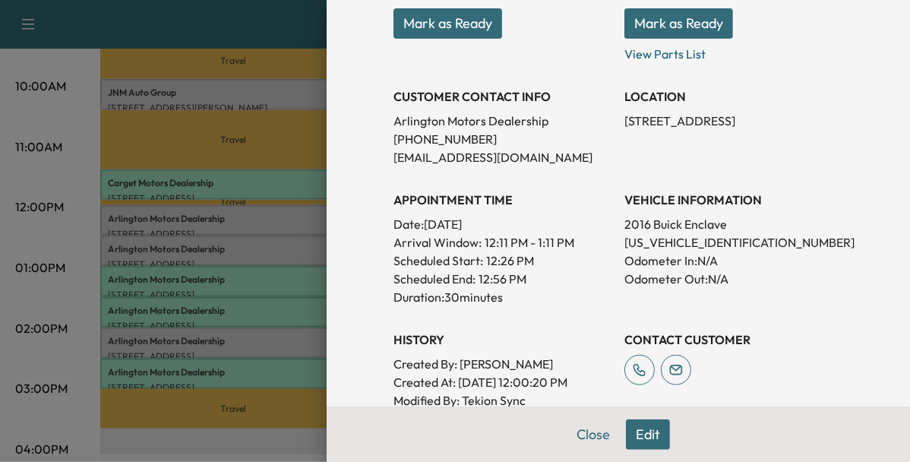
scroll to position [243, 0]
click at [262, 335] on div at bounding box center [455, 231] width 910 height 462
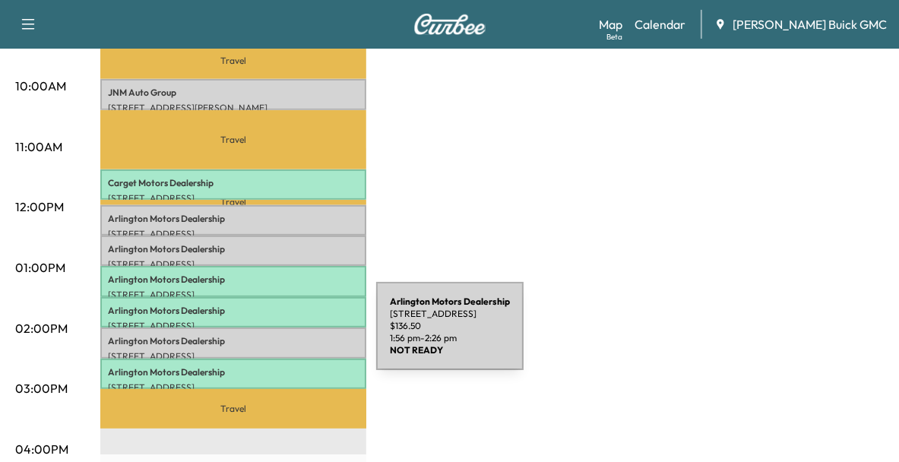
click at [262, 335] on p "Arlington Motors Dealership" at bounding box center [233, 341] width 251 height 12
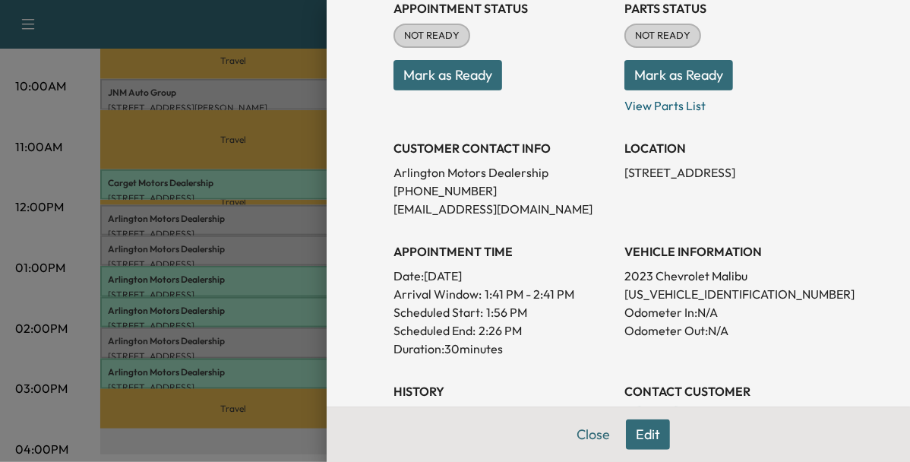
scroll to position [193, 0]
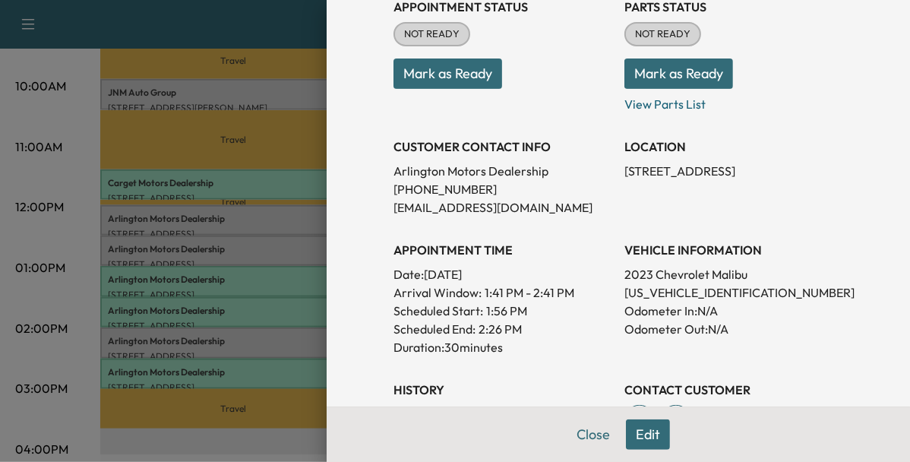
click at [327, 281] on div "Appointment Details Services RECALLGM - Perform Recall Per Customer Request $ 1…" at bounding box center [618, 231] width 583 height 462
click at [292, 276] on div at bounding box center [455, 231] width 910 height 462
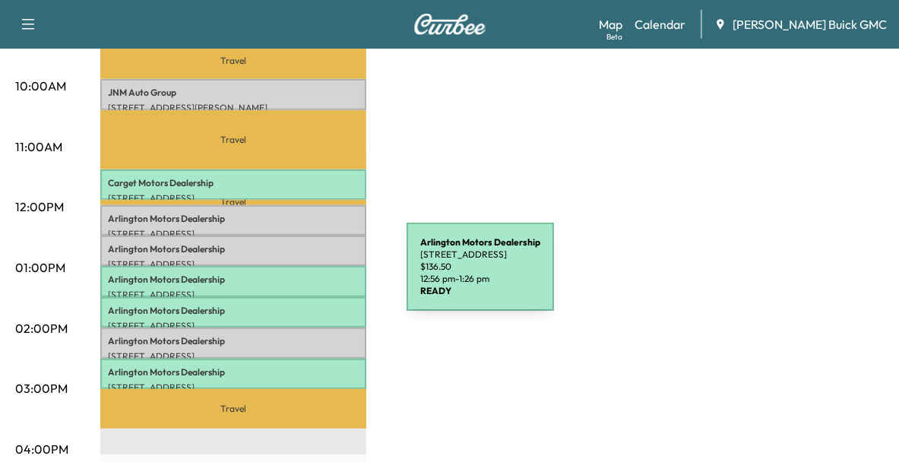
click at [292, 276] on p "Arlington Motors Dealership" at bounding box center [233, 279] width 251 height 12
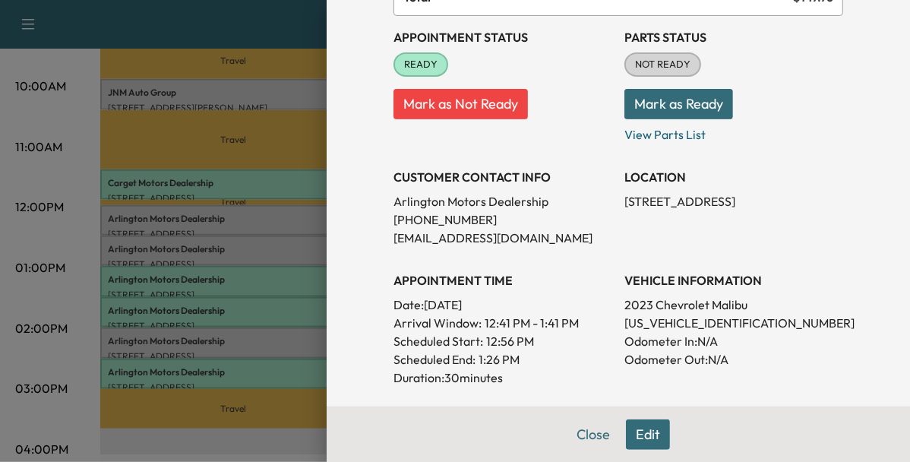
scroll to position [161, 0]
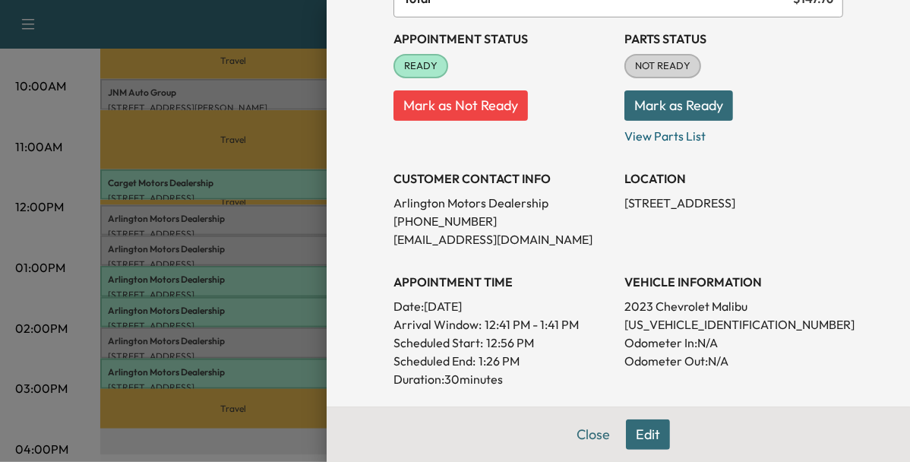
click at [272, 314] on div at bounding box center [455, 231] width 910 height 462
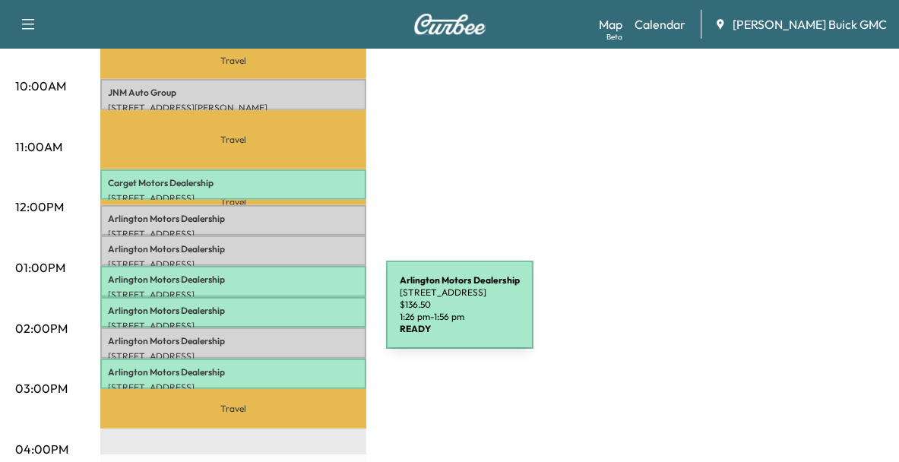
click at [272, 320] on p "[STREET_ADDRESS]" at bounding box center [233, 326] width 251 height 12
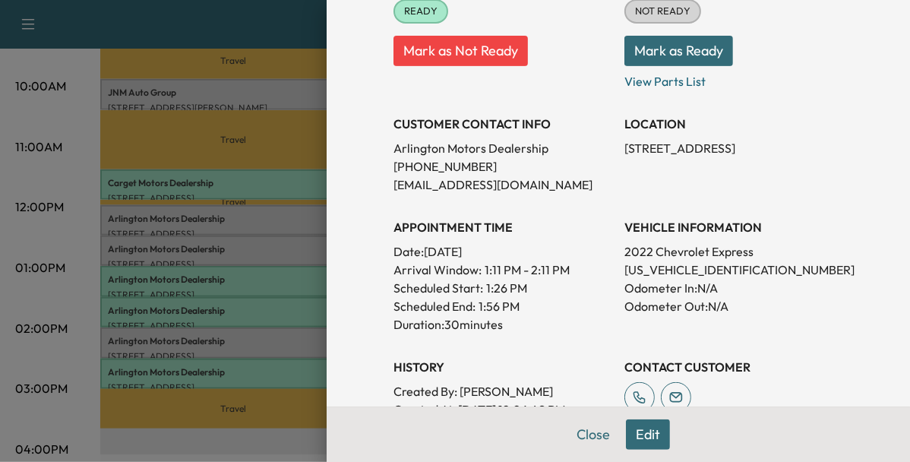
scroll to position [216, 0]
click at [298, 223] on div at bounding box center [455, 231] width 910 height 462
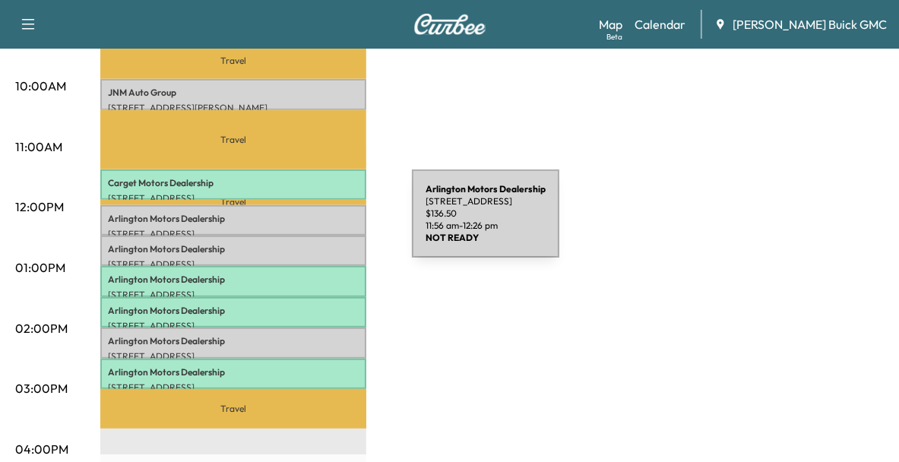
click at [298, 228] on p "[STREET_ADDRESS]" at bounding box center [233, 234] width 251 height 12
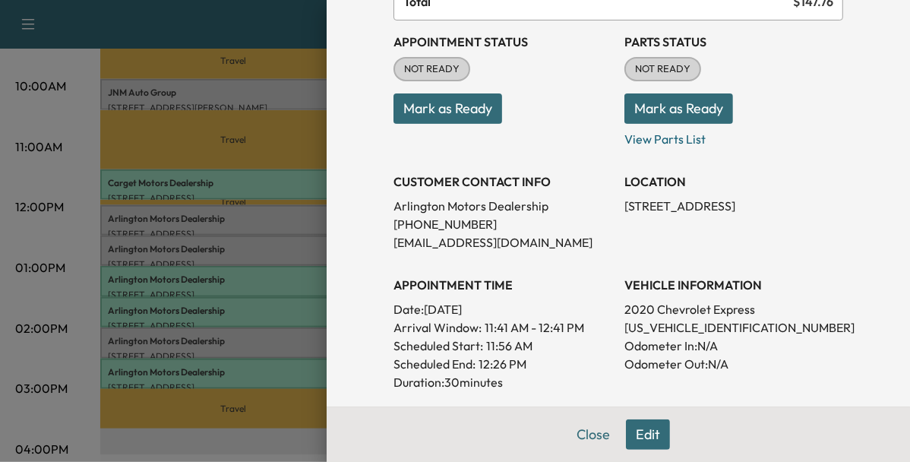
scroll to position [179, 0]
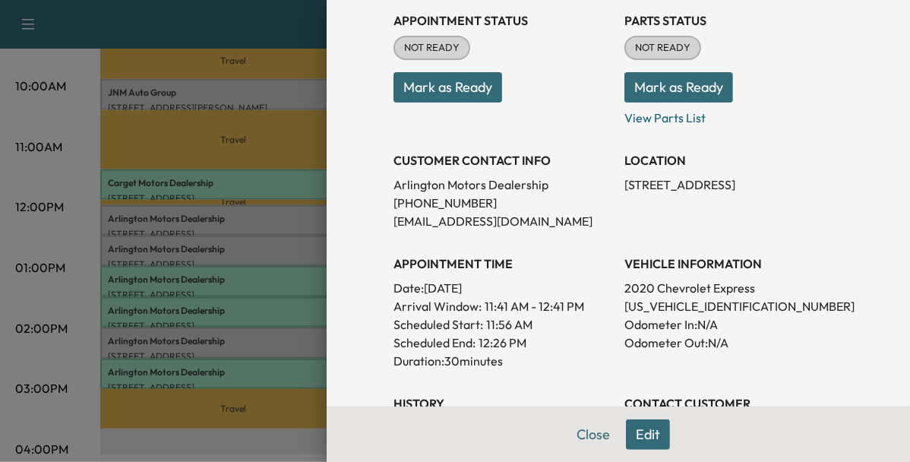
click at [648, 304] on p "1GCZGGFP3L1207464" at bounding box center [733, 306] width 219 height 18
copy p "1GCZGGFP3L1207464"
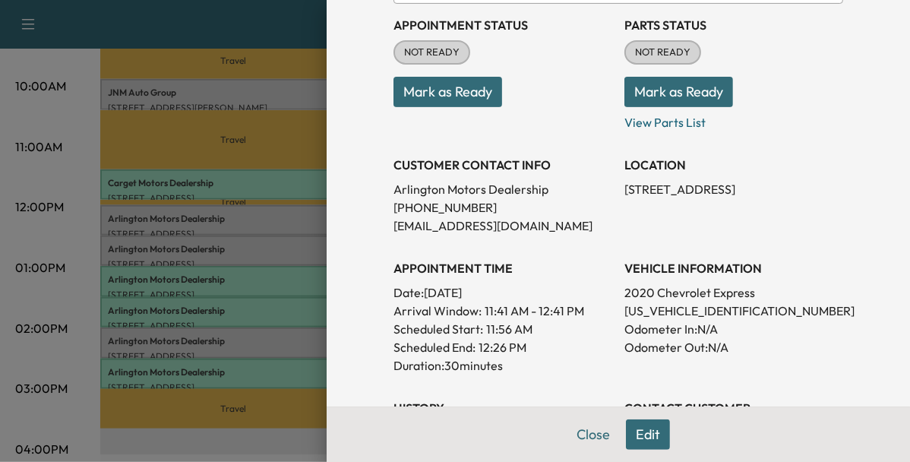
scroll to position [184, 0]
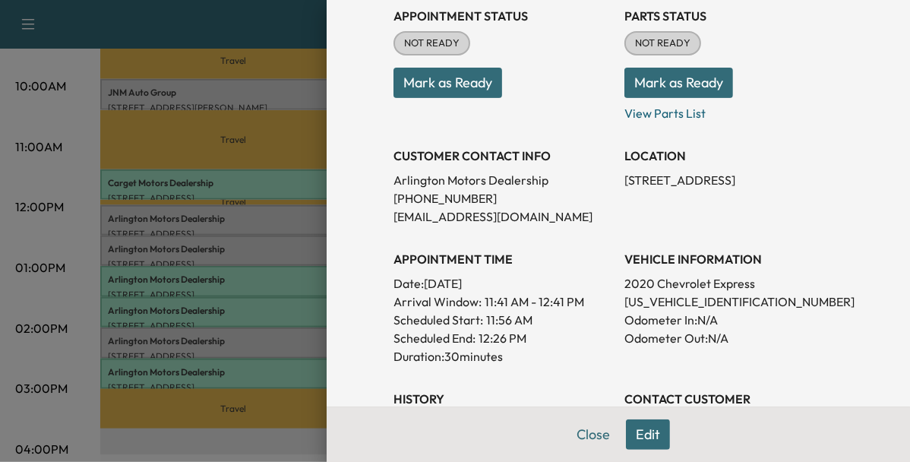
click at [653, 298] on p "1GCZGGFP3L1207464" at bounding box center [733, 301] width 219 height 18
copy p "1GCZGGFP3L1207464"
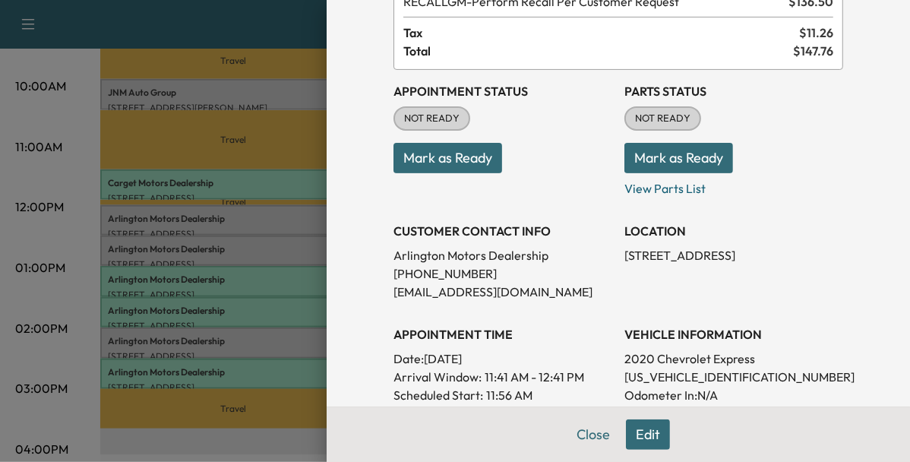
scroll to position [108, 0]
click at [478, 161] on button "Mark as Ready" at bounding box center [447, 159] width 109 height 30
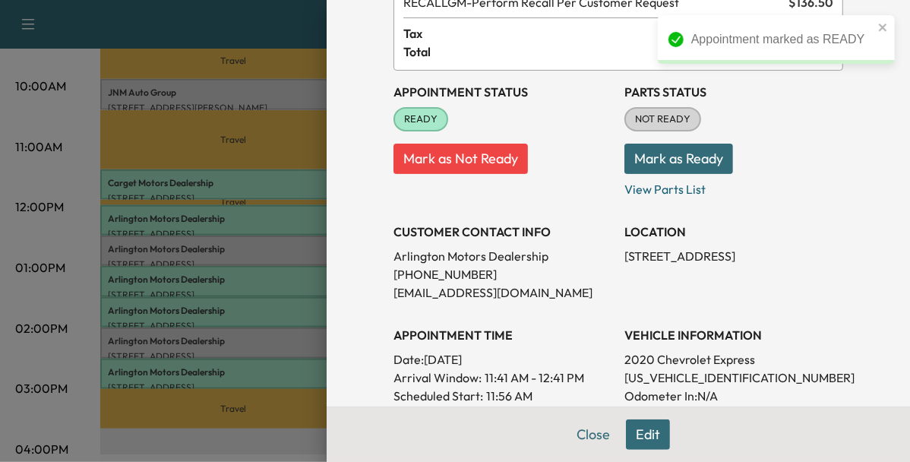
click at [266, 96] on div at bounding box center [455, 231] width 910 height 462
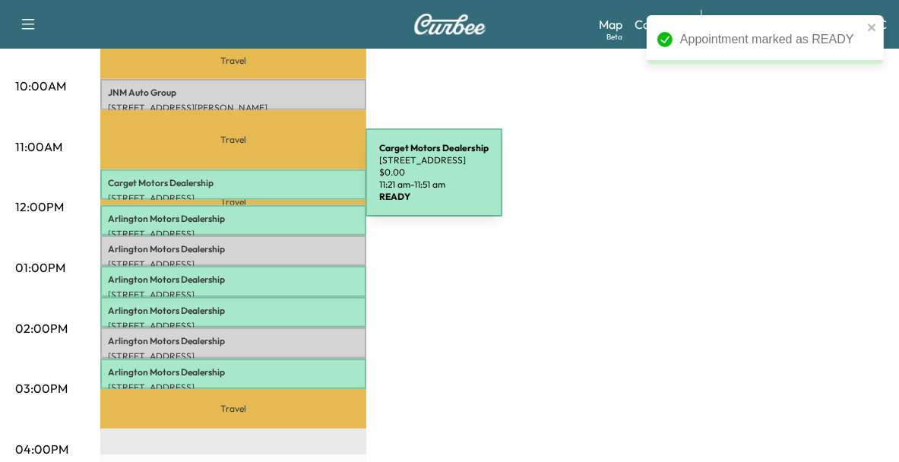
click at [251, 182] on p "Carget Motors Dealership" at bounding box center [233, 183] width 251 height 12
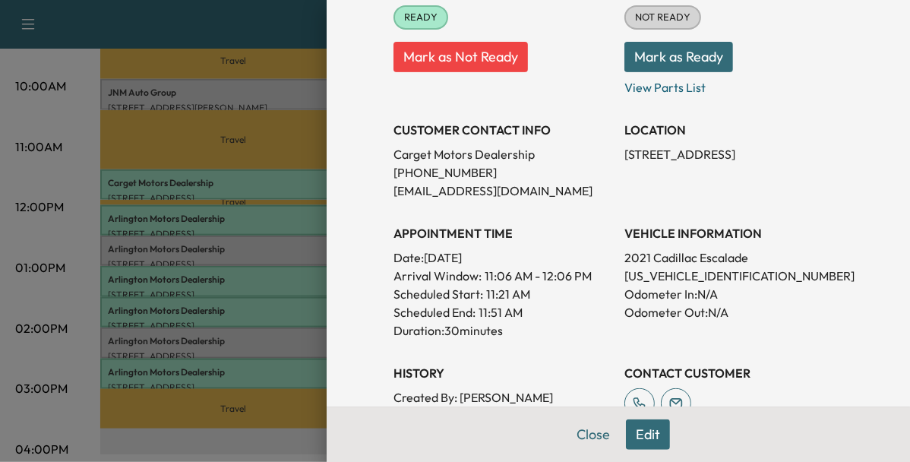
scroll to position [210, 0]
click at [652, 279] on p "1GYS4KKL3MR422825" at bounding box center [733, 276] width 219 height 18
copy p "1GYS4KKL3MR422825"
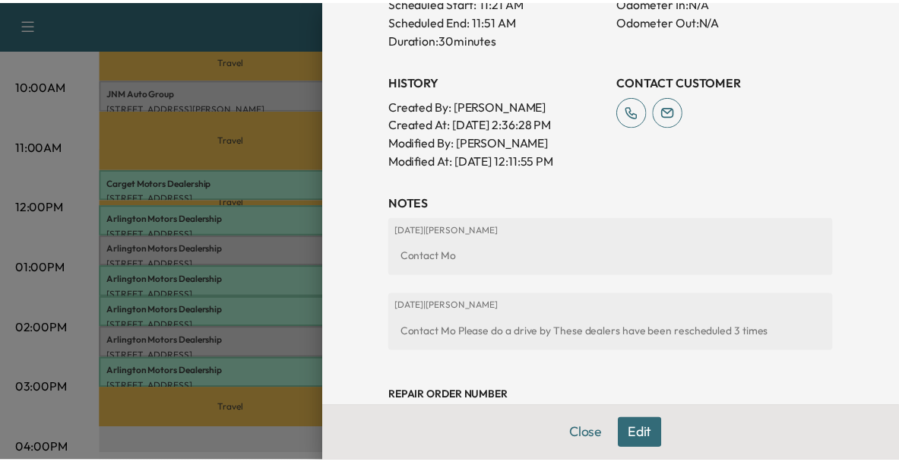
scroll to position [504, 0]
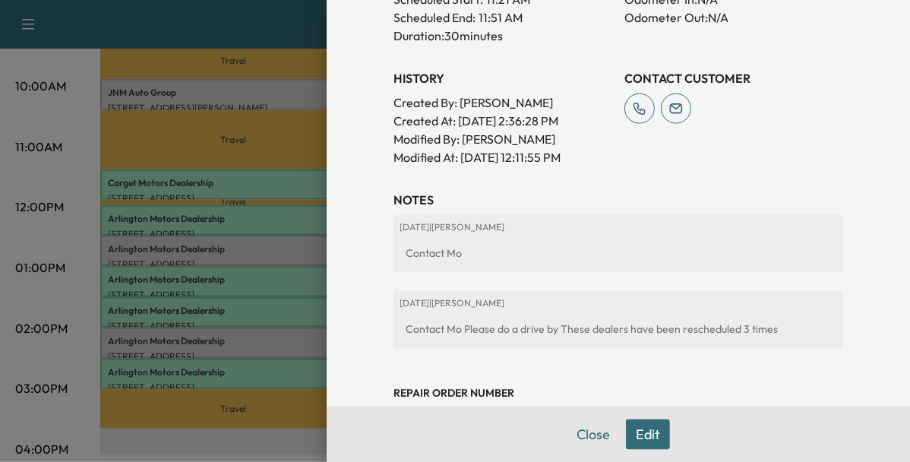
click at [199, 161] on div at bounding box center [455, 231] width 910 height 462
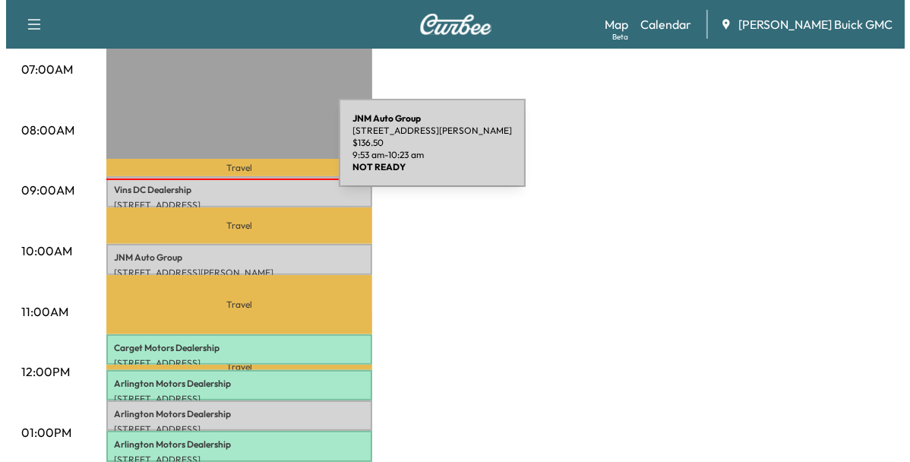
scroll to position [384, 0]
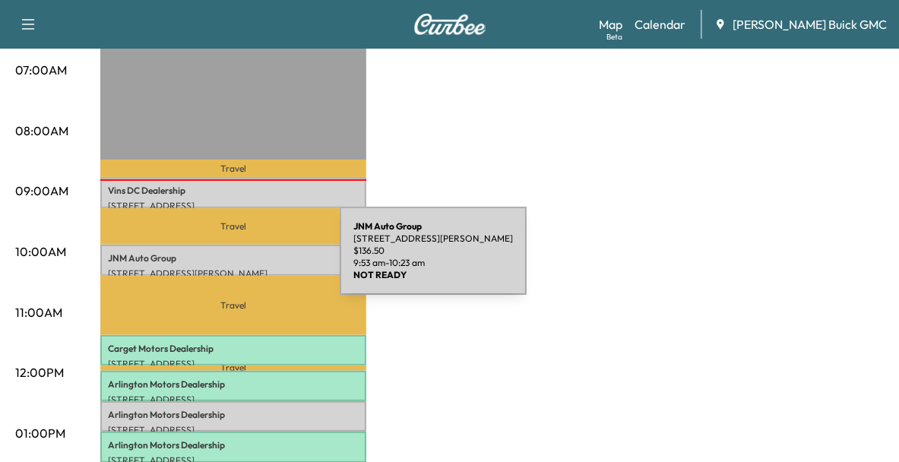
click at [226, 260] on p "JNM Auto Group" at bounding box center [233, 258] width 251 height 12
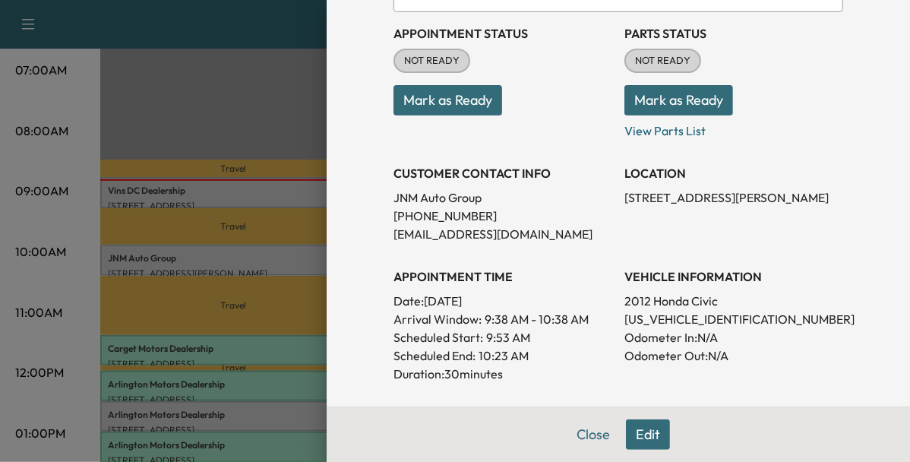
scroll to position [191, 0]
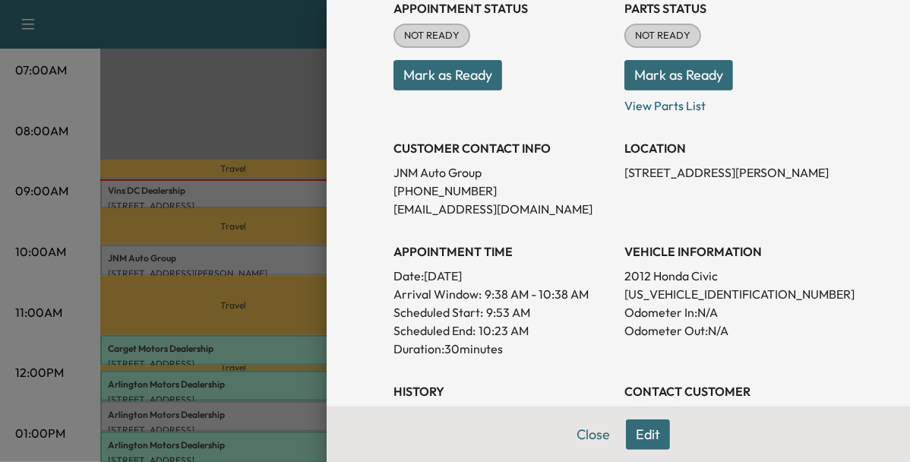
click at [644, 285] on p "2HGFB2F8XCH504635" at bounding box center [733, 294] width 219 height 18
copy p "2HGFB2F8XCH504635"
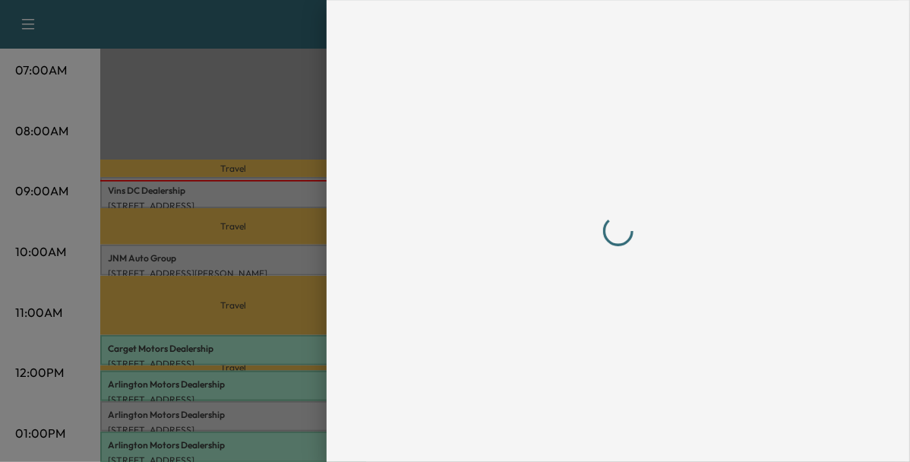
scroll to position [0, 0]
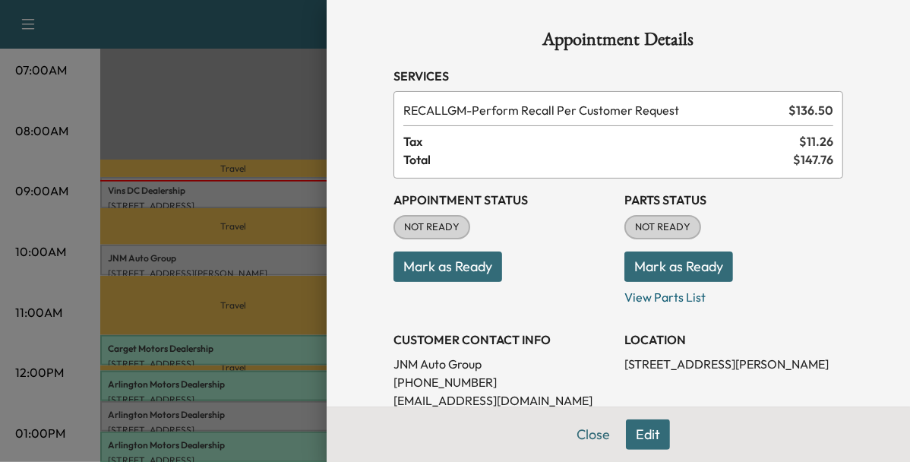
click at [428, 254] on button "Mark as Ready" at bounding box center [447, 266] width 109 height 30
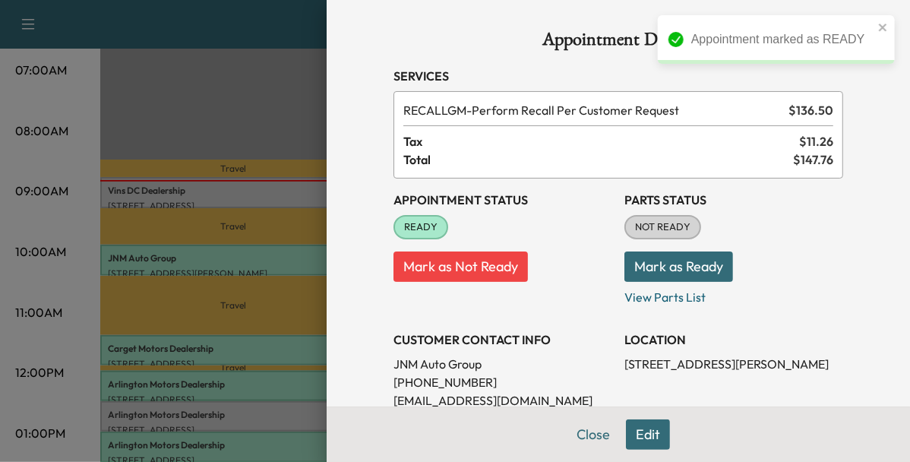
click at [573, 355] on p "JNM Auto Group" at bounding box center [502, 364] width 219 height 18
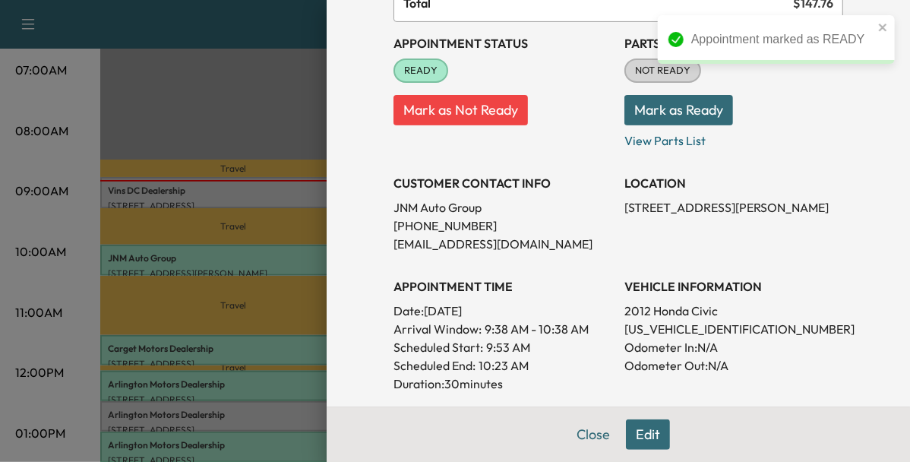
scroll to position [157, 0]
click at [262, 201] on div at bounding box center [455, 231] width 910 height 462
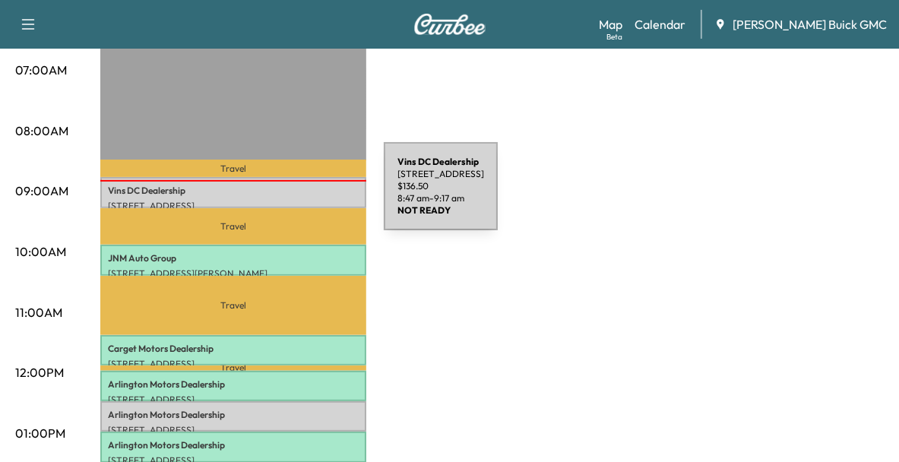
click at [270, 195] on div "Vins DC Dealership 8511 Manassas Dr, Manassas Park, VA 20111, USA $ 136.50 8:47…" at bounding box center [233, 192] width 266 height 30
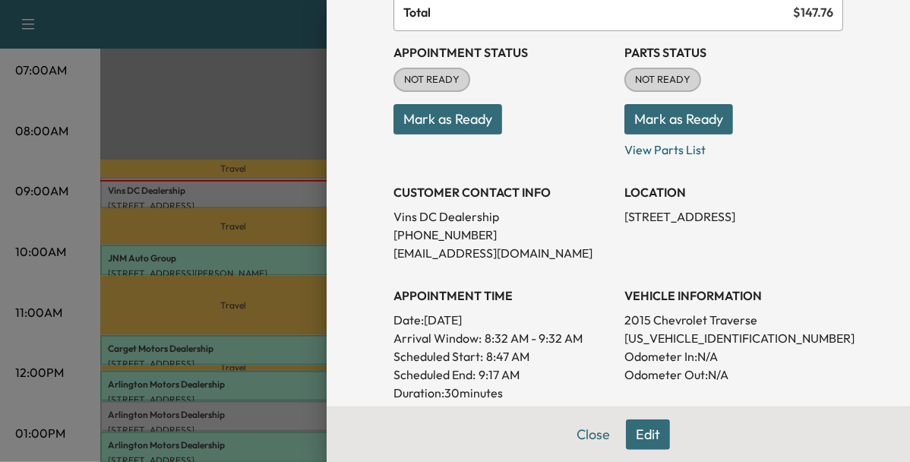
scroll to position [149, 0]
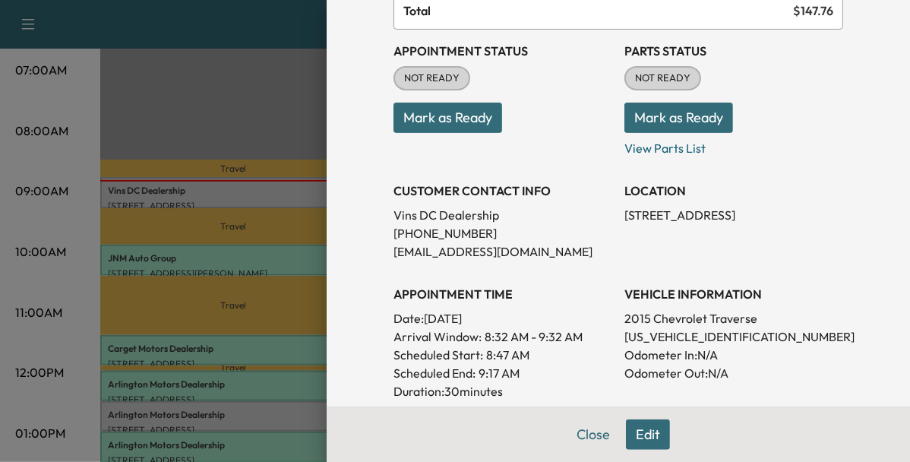
click at [624, 330] on p "1GNKRFED7FJ249998" at bounding box center [733, 336] width 219 height 18
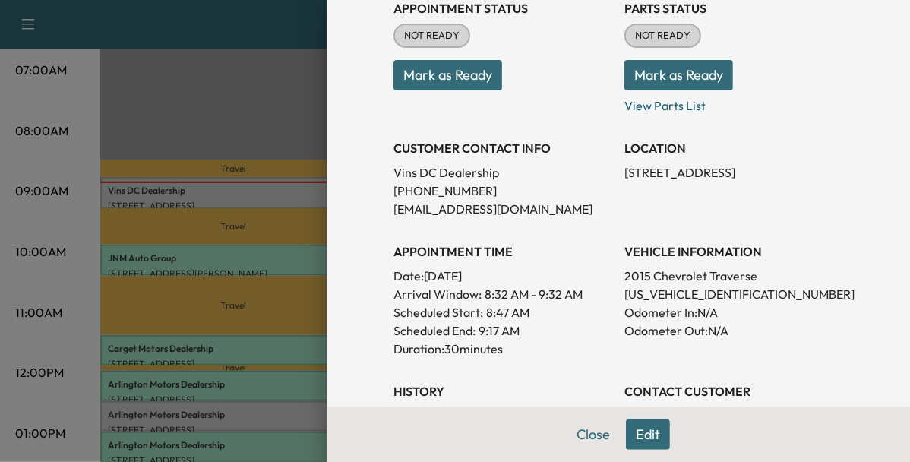
scroll to position [176, 0]
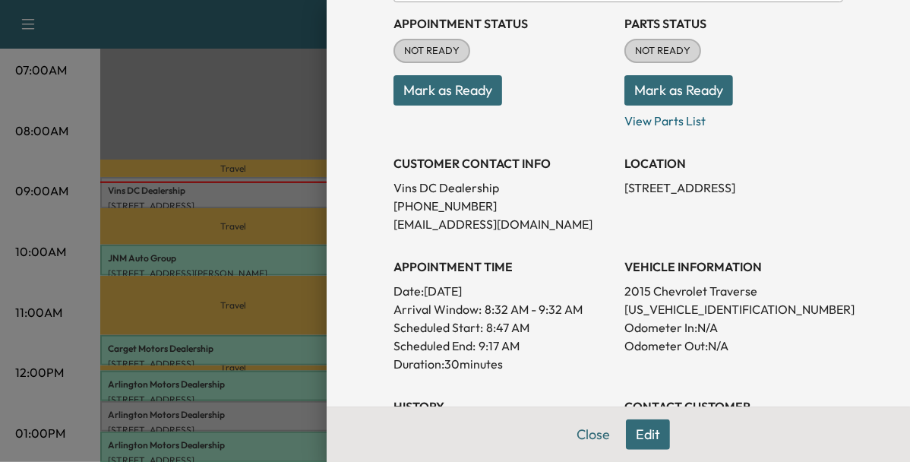
click at [469, 91] on button "Mark as Ready" at bounding box center [447, 90] width 109 height 30
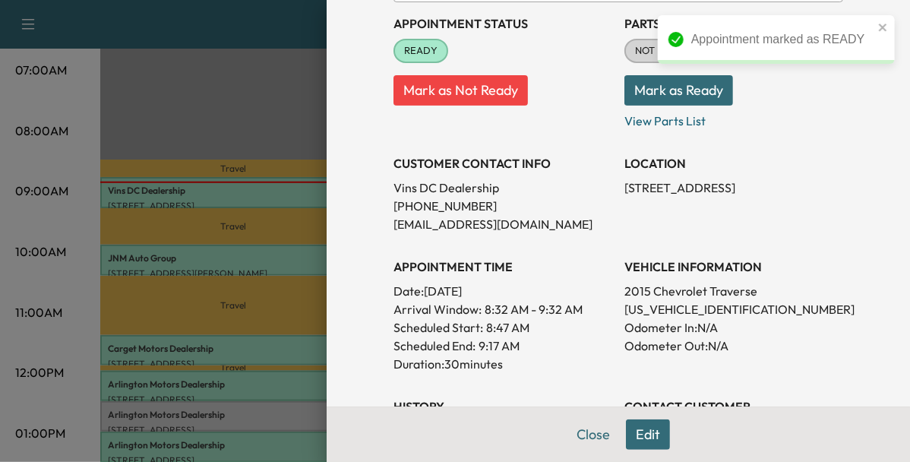
click at [276, 302] on div at bounding box center [455, 231] width 910 height 462
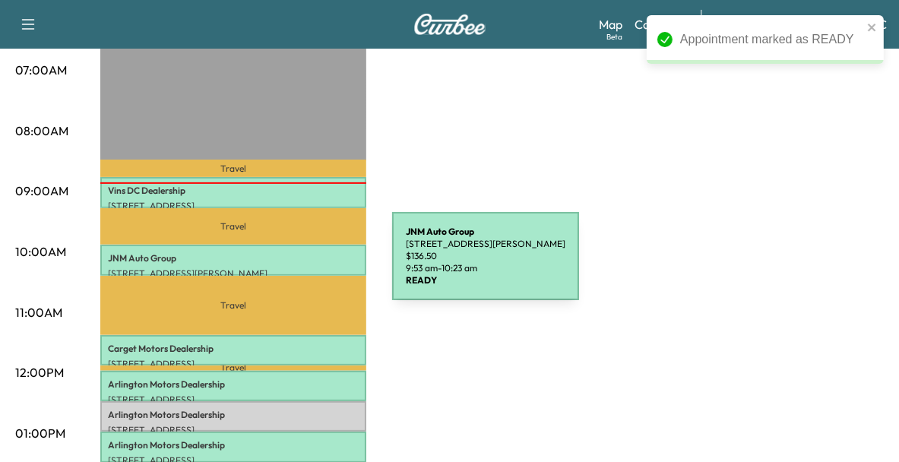
click at [278, 267] on p "241 E Shirley Ave, Warrenton, VA 20186, United States of America" at bounding box center [233, 273] width 251 height 12
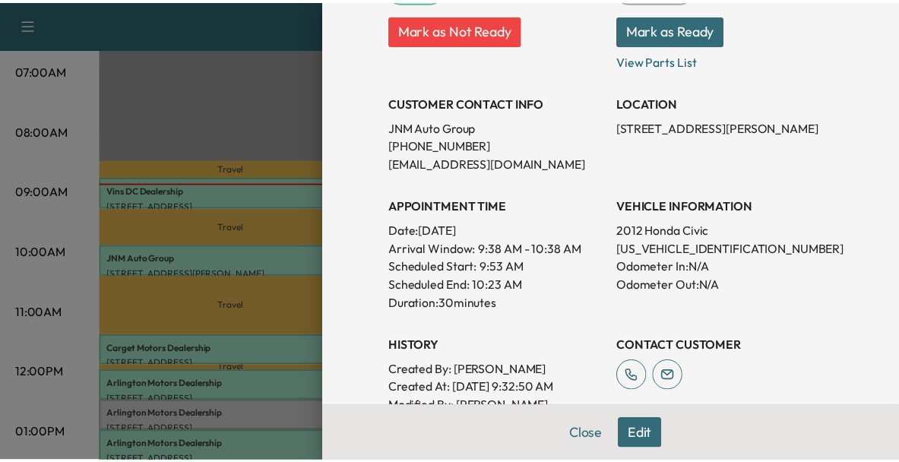
scroll to position [239, 0]
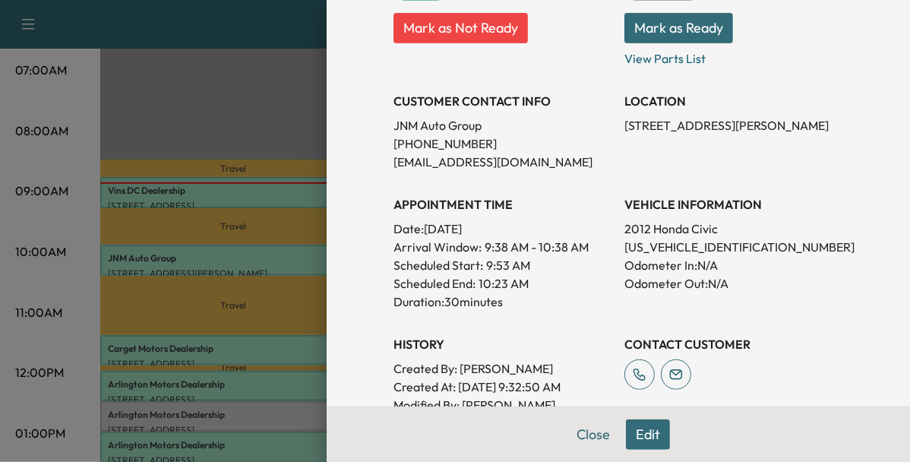
click at [254, 331] on div at bounding box center [455, 231] width 910 height 462
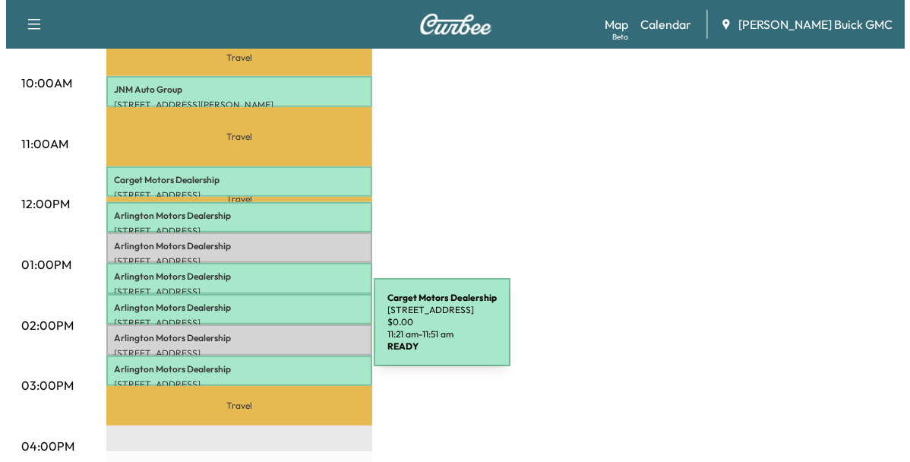
scroll to position [554, 0]
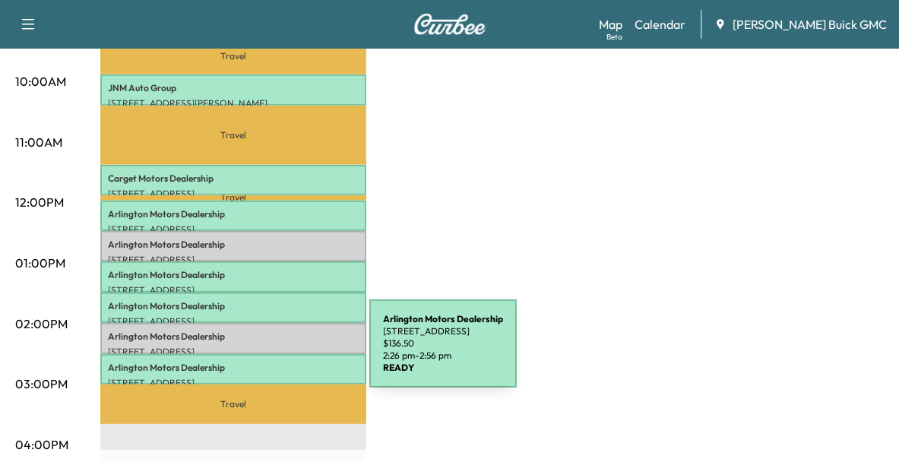
click at [255, 354] on div "Arlington Motors Dealership 15610 Richmond Hwy, Woodbridge, VA 22191, USA $ 136…" at bounding box center [233, 369] width 266 height 30
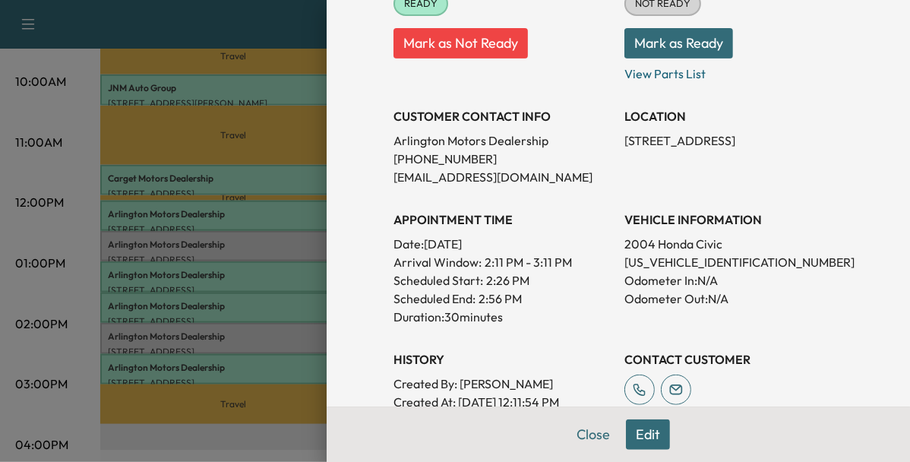
scroll to position [231, 0]
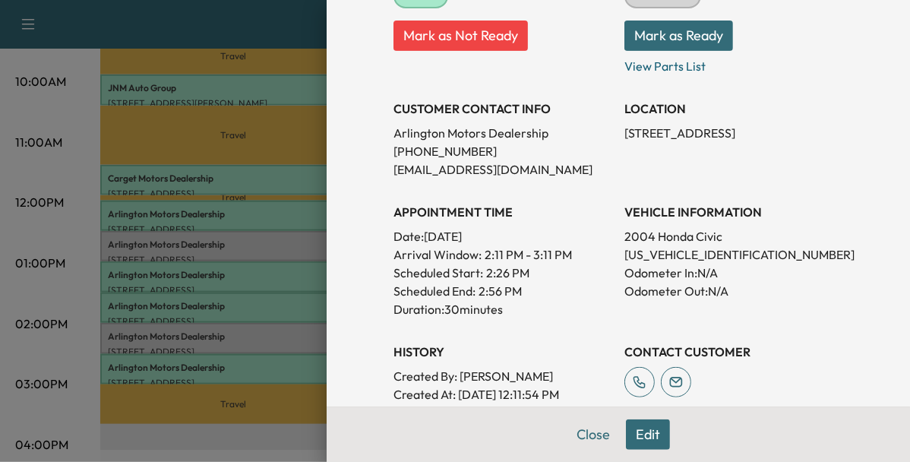
click at [247, 299] on div at bounding box center [455, 231] width 910 height 462
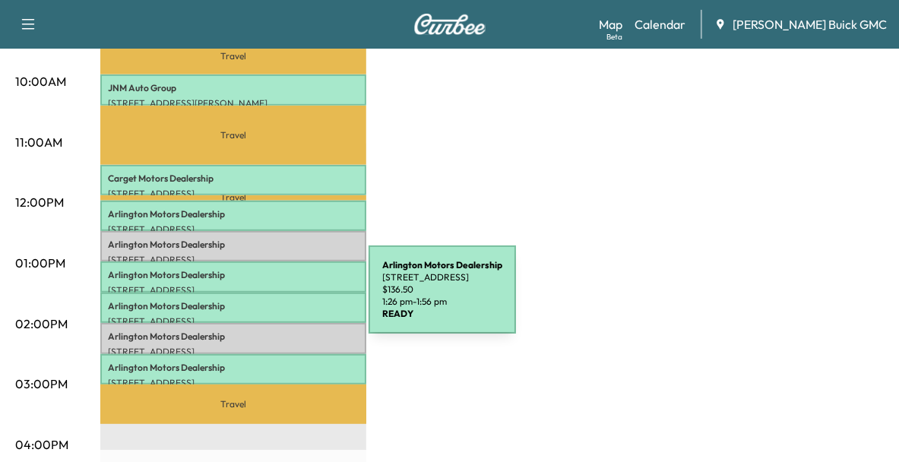
click at [254, 300] on p "Arlington Motors Dealership" at bounding box center [233, 306] width 251 height 12
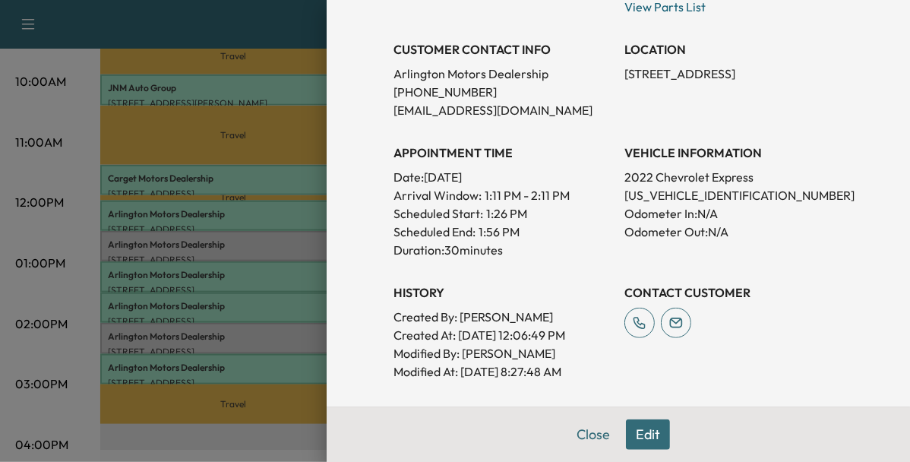
scroll to position [295, 0]
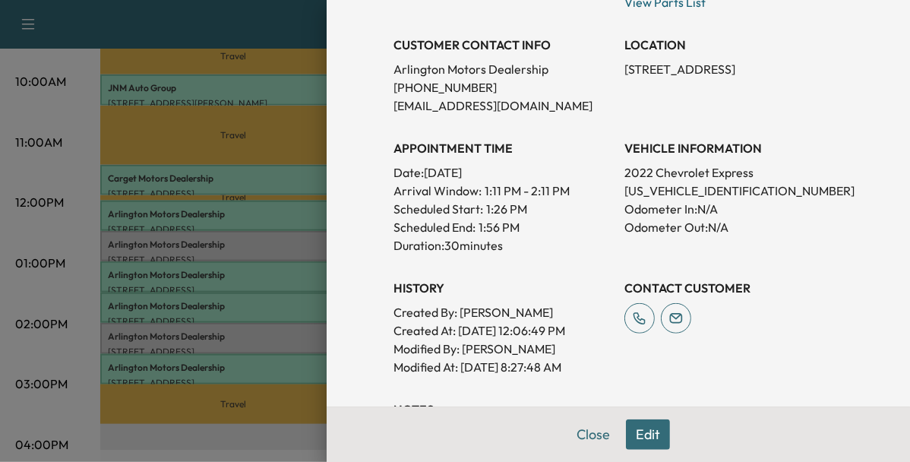
click at [292, 275] on div at bounding box center [455, 231] width 910 height 462
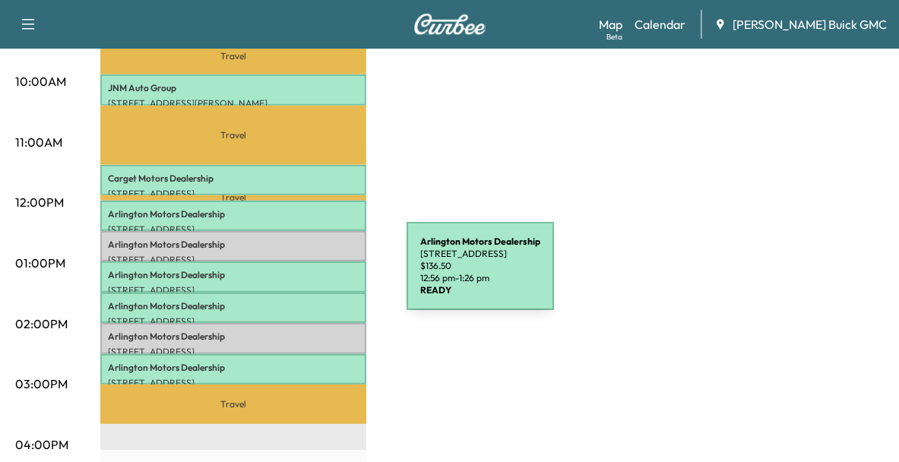
click at [292, 275] on div "Arlington Motors Dealership 15610 Richmond Hwy, Woodbridge, VA 22191, USA $ 136…" at bounding box center [233, 276] width 266 height 30
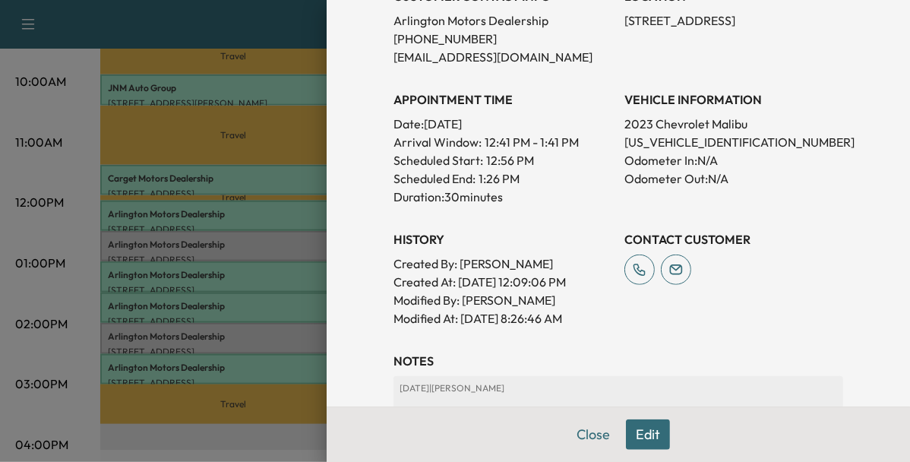
scroll to position [345, 0]
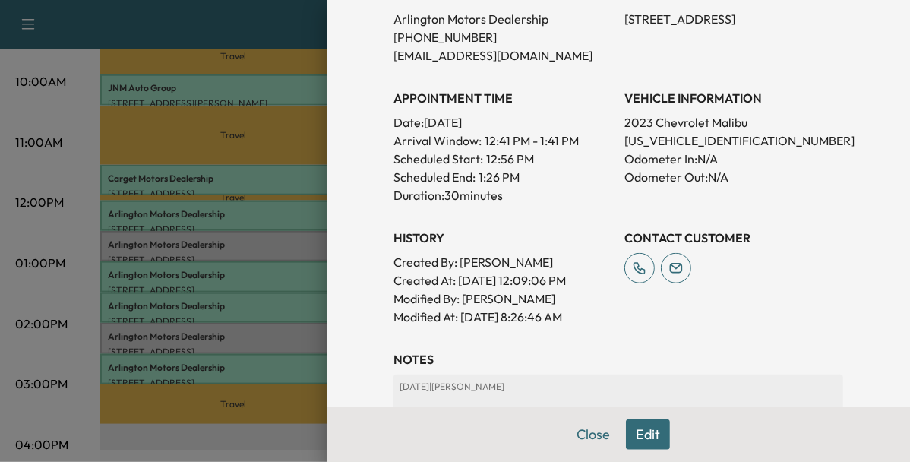
click at [235, 206] on div at bounding box center [455, 231] width 910 height 462
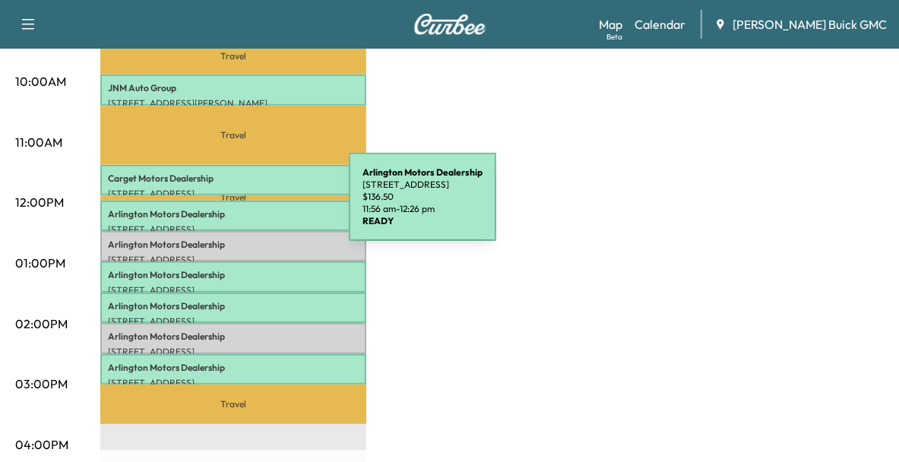
click at [235, 208] on p "Arlington Motors Dealership" at bounding box center [233, 214] width 251 height 12
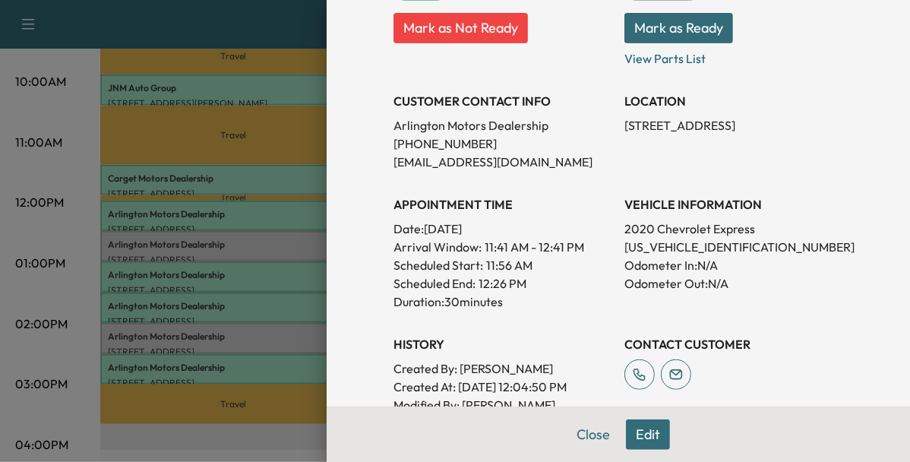
scroll to position [243, 0]
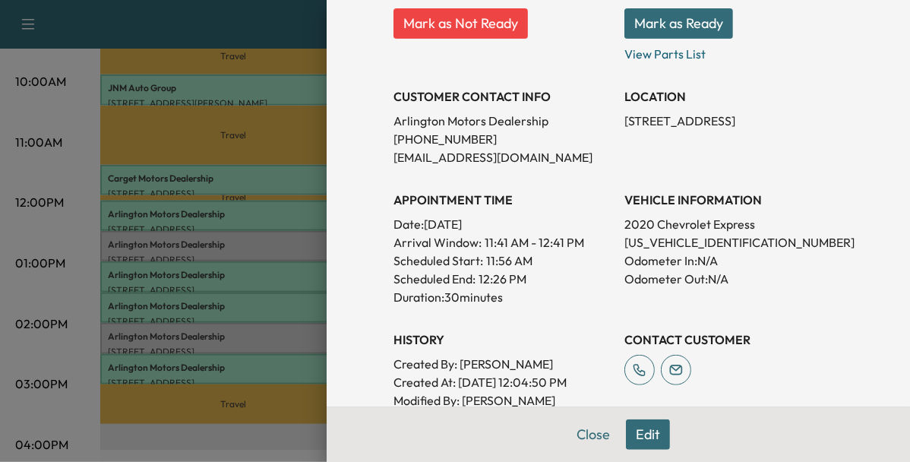
click at [258, 308] on div at bounding box center [455, 231] width 910 height 462
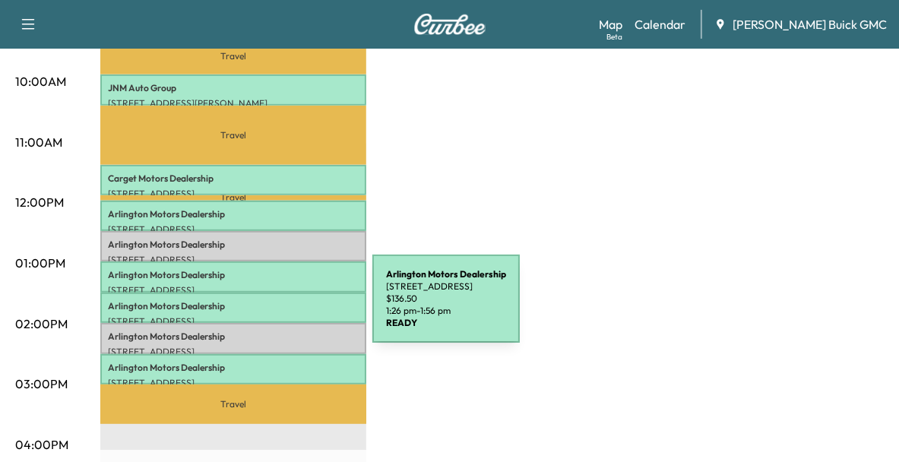
click at [258, 308] on div "Arlington Motors Dealership 15610 Richmond Hwy, Woodbridge, VA 22191, USA $ 136…" at bounding box center [233, 307] width 266 height 30
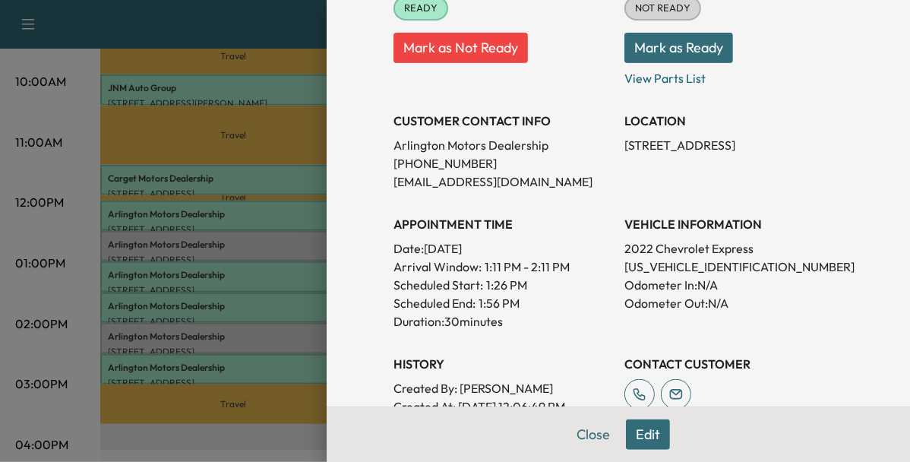
scroll to position [220, 0]
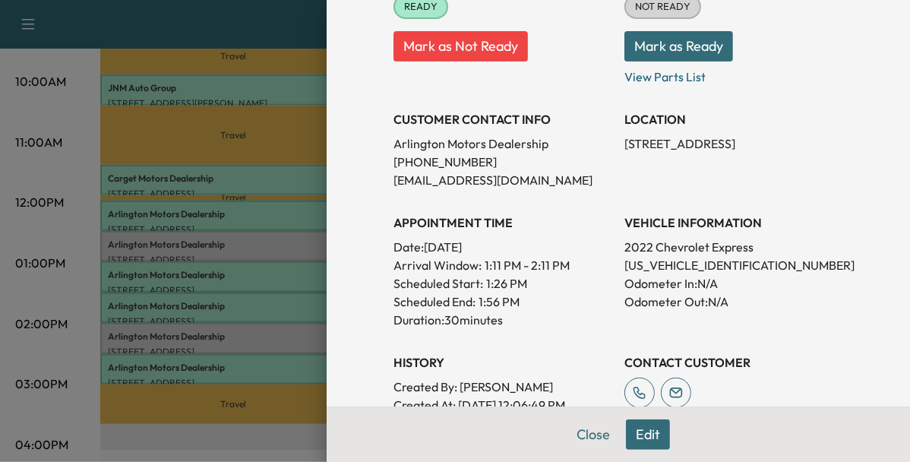
click at [272, 196] on div at bounding box center [455, 231] width 910 height 462
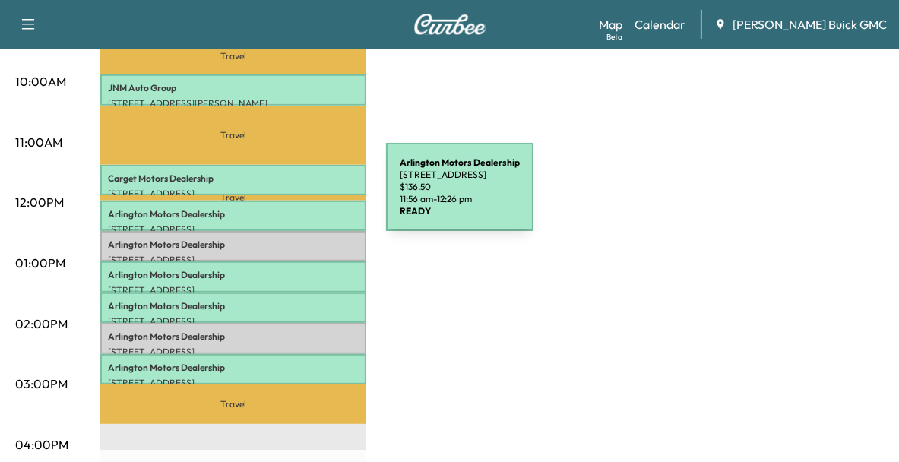
click at [272, 201] on div "Arlington Motors Dealership 15610 Richmond Hwy, Woodbridge, VA 22191, USA $ 136…" at bounding box center [233, 216] width 266 height 30
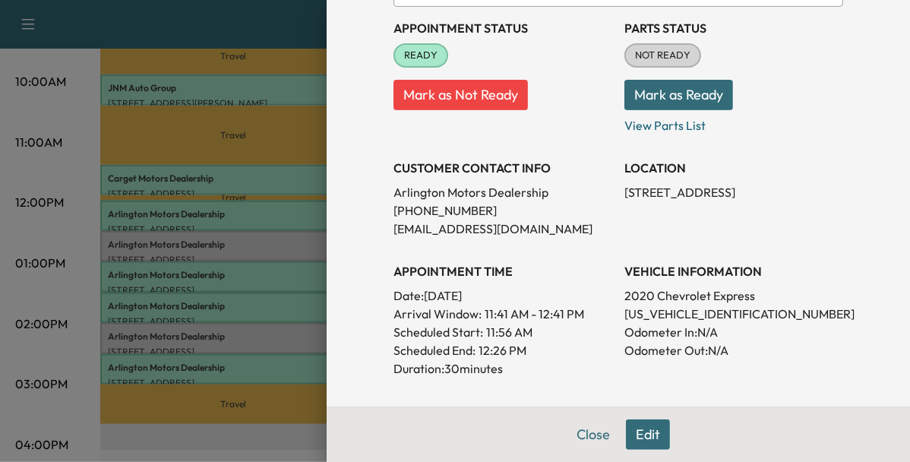
scroll to position [173, 0]
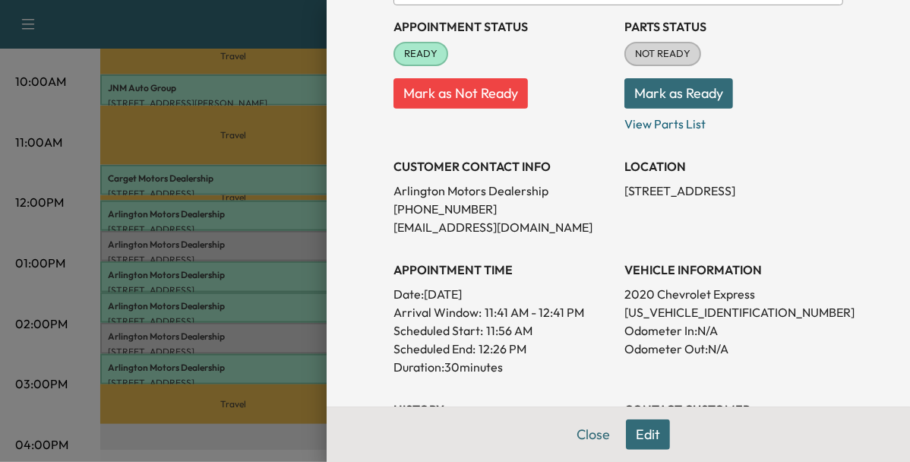
drag, startPoint x: 304, startPoint y: 198, endPoint x: 307, endPoint y: 170, distance: 28.3
click at [307, 170] on div at bounding box center [455, 231] width 910 height 462
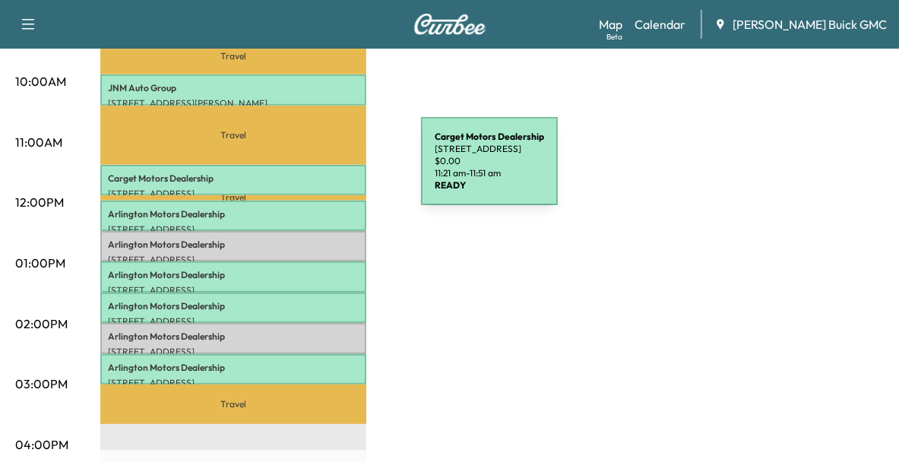
click at [307, 172] on p "Carget Motors Dealership" at bounding box center [233, 178] width 251 height 12
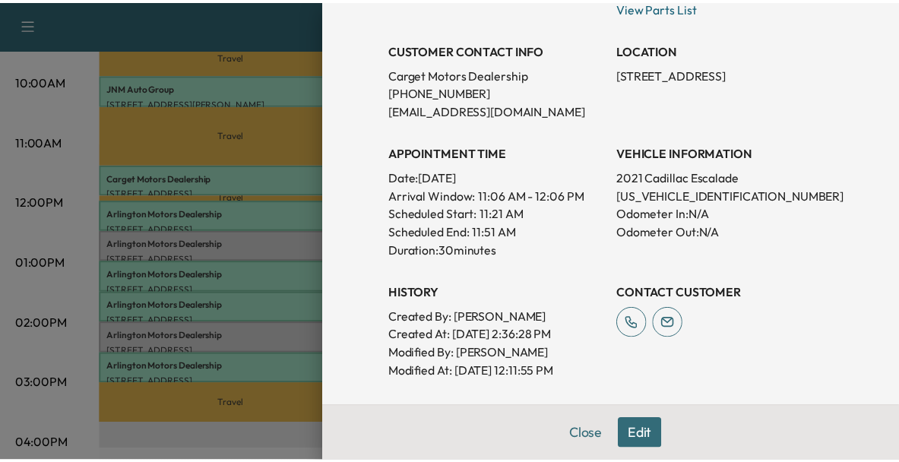
scroll to position [291, 0]
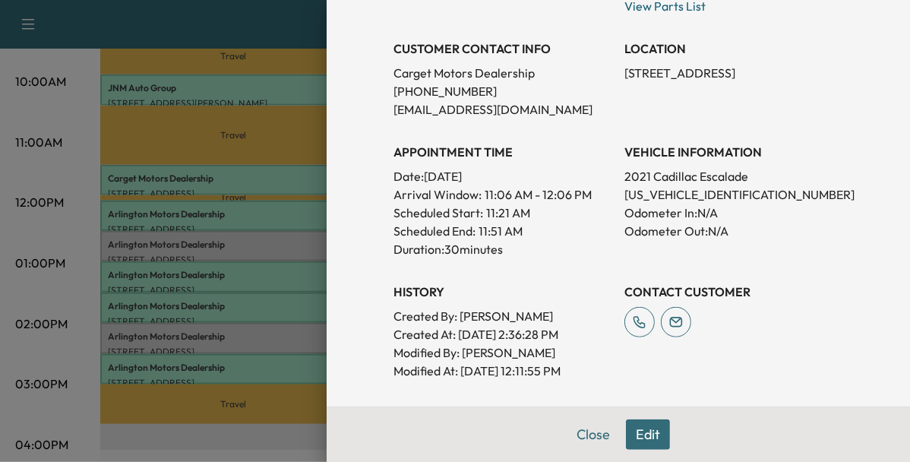
click at [273, 223] on div at bounding box center [455, 231] width 910 height 462
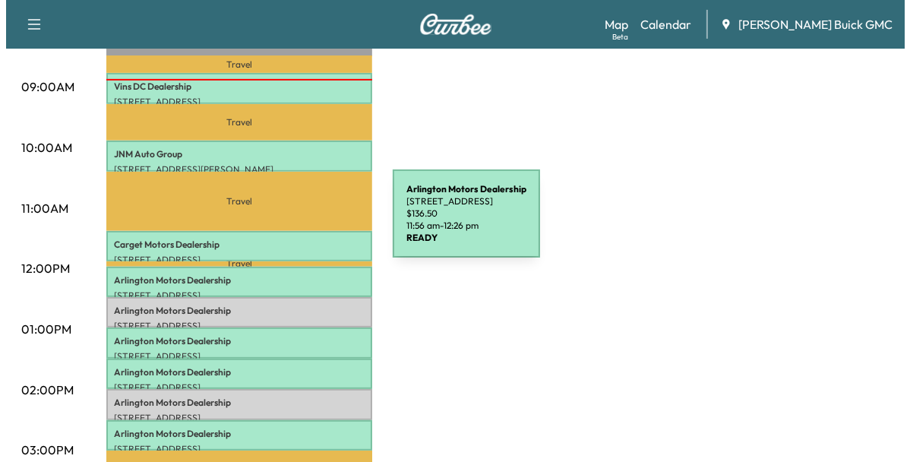
scroll to position [488, 0]
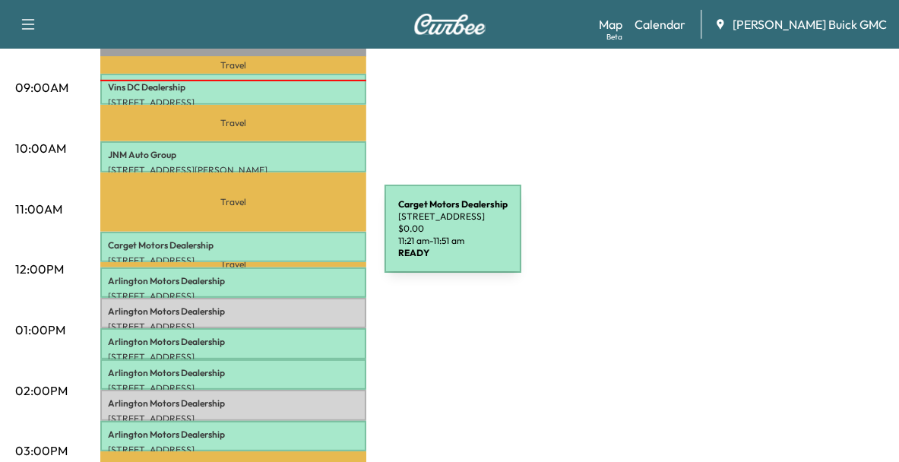
click at [270, 239] on p "Carget Motors Dealership" at bounding box center [233, 245] width 251 height 12
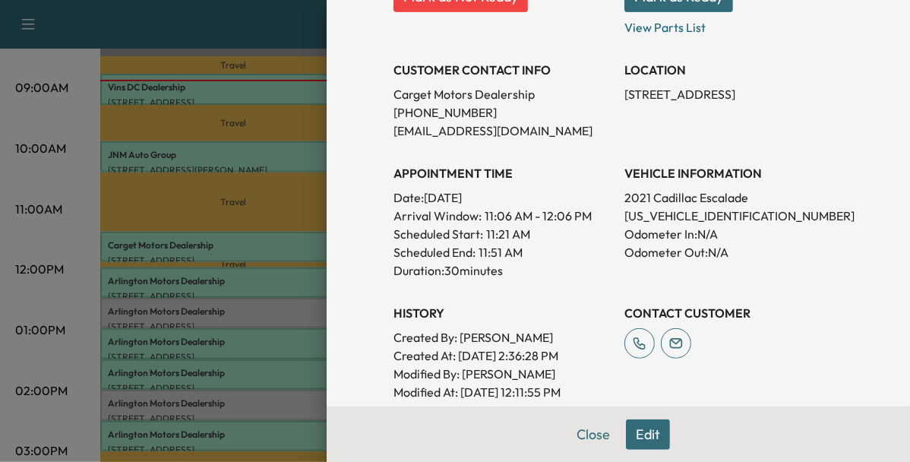
scroll to position [273, 0]
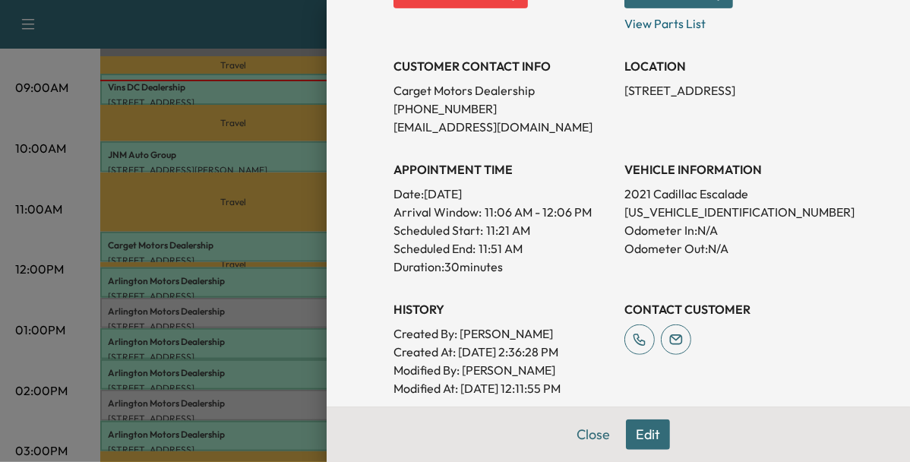
click at [213, 275] on div at bounding box center [455, 231] width 910 height 462
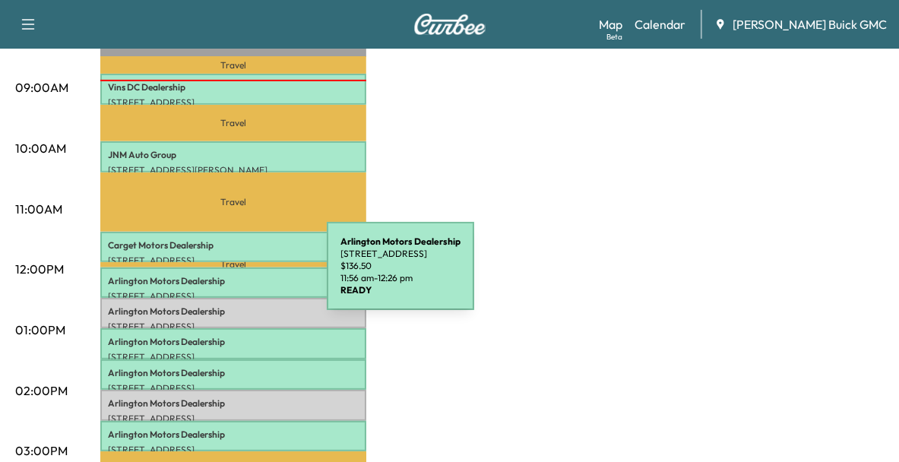
click at [213, 275] on p "Arlington Motors Dealership" at bounding box center [233, 281] width 251 height 12
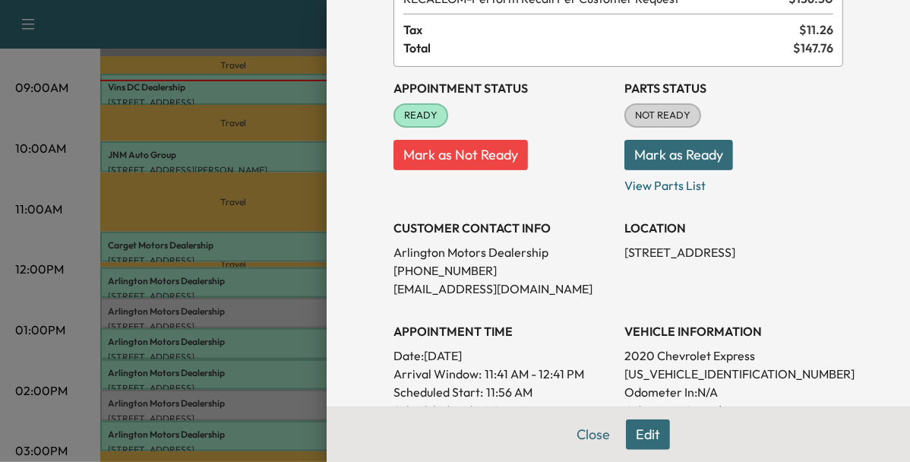
scroll to position [114, 0]
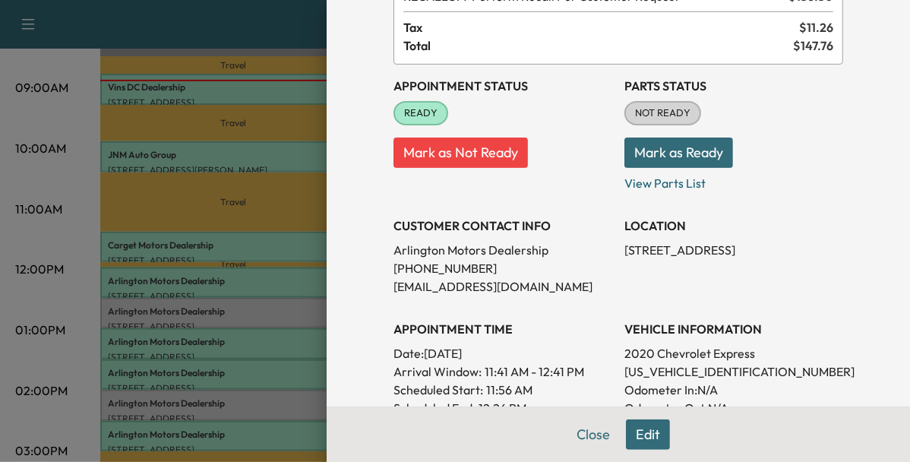
click at [277, 245] on div at bounding box center [455, 231] width 910 height 462
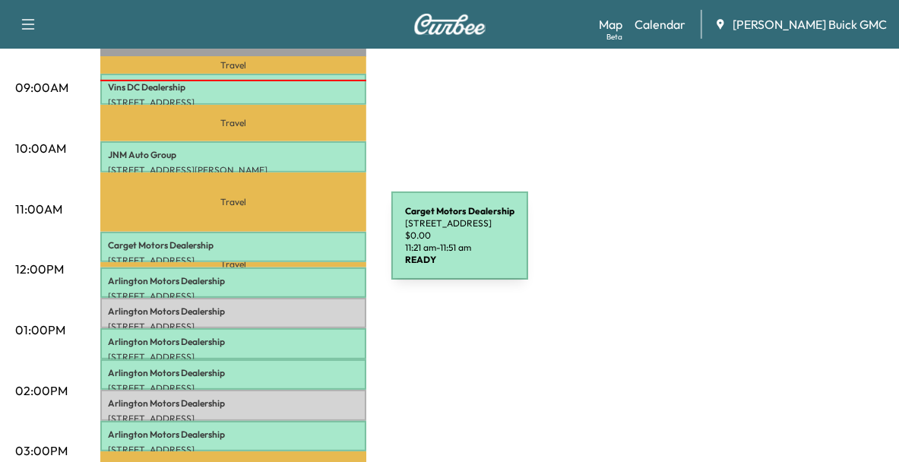
click at [277, 245] on p "Carget Motors Dealership" at bounding box center [233, 245] width 251 height 12
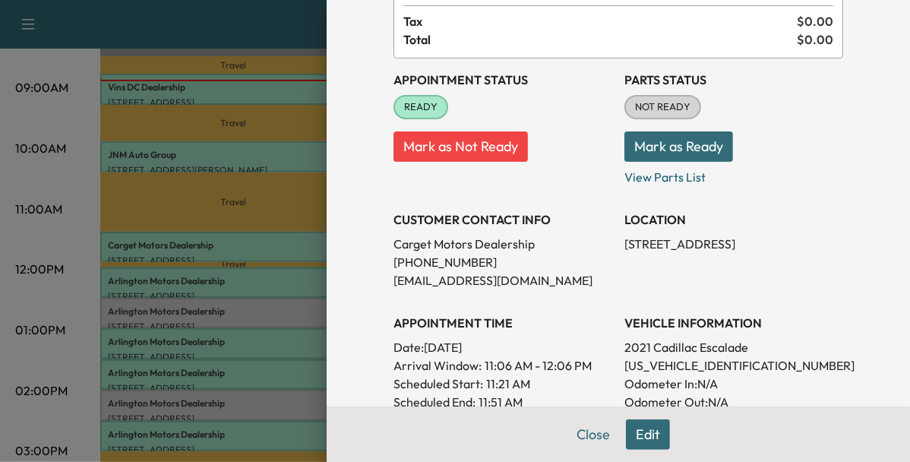
scroll to position [125, 0]
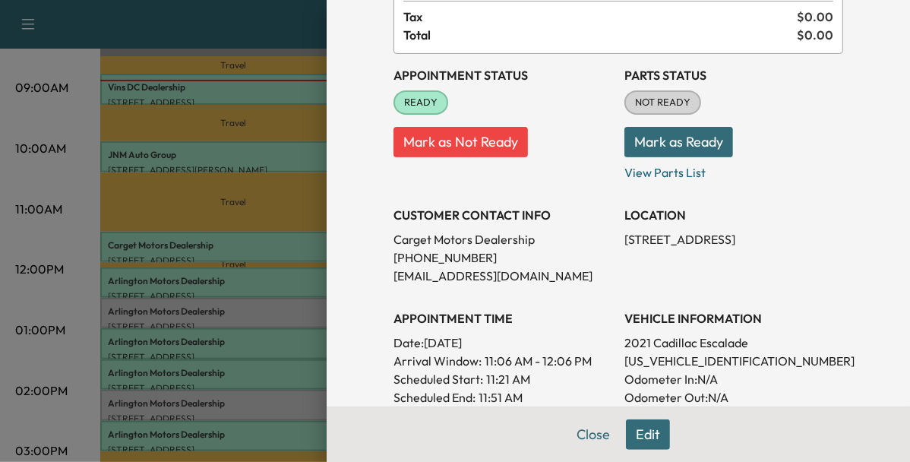
click at [295, 150] on div at bounding box center [455, 231] width 910 height 462
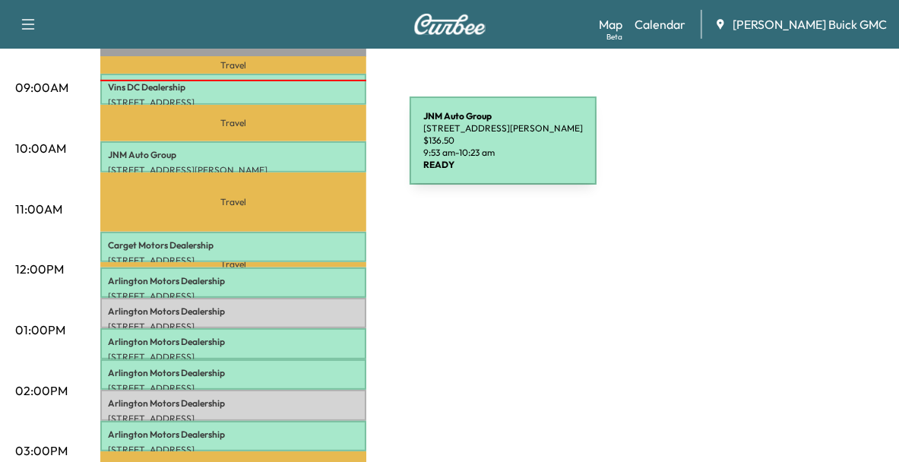
click at [295, 150] on p "JNM Auto Group" at bounding box center [233, 155] width 251 height 12
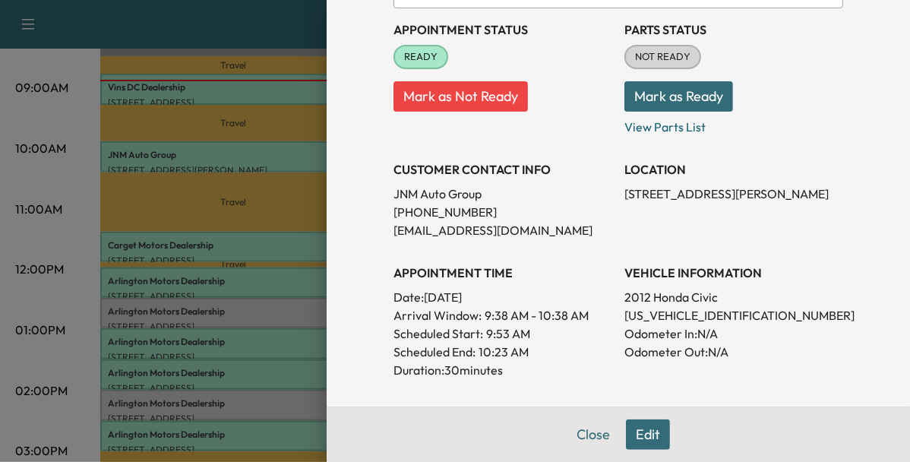
scroll to position [172, 0]
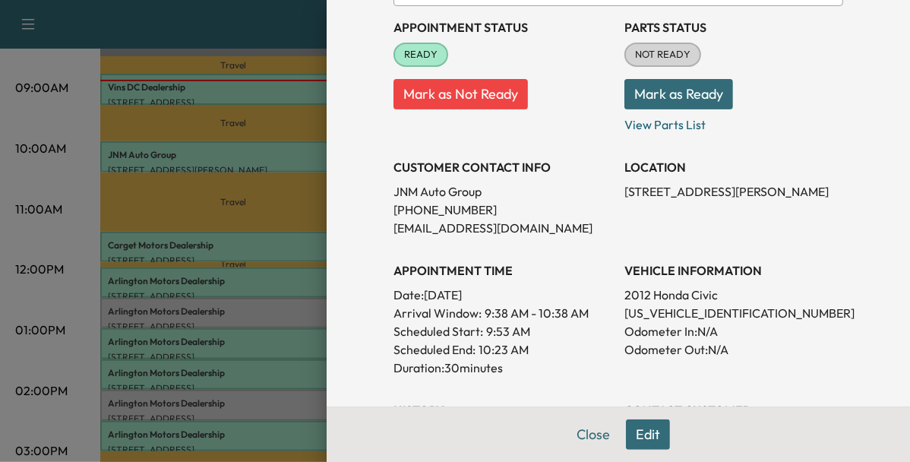
click at [273, 92] on div at bounding box center [455, 231] width 910 height 462
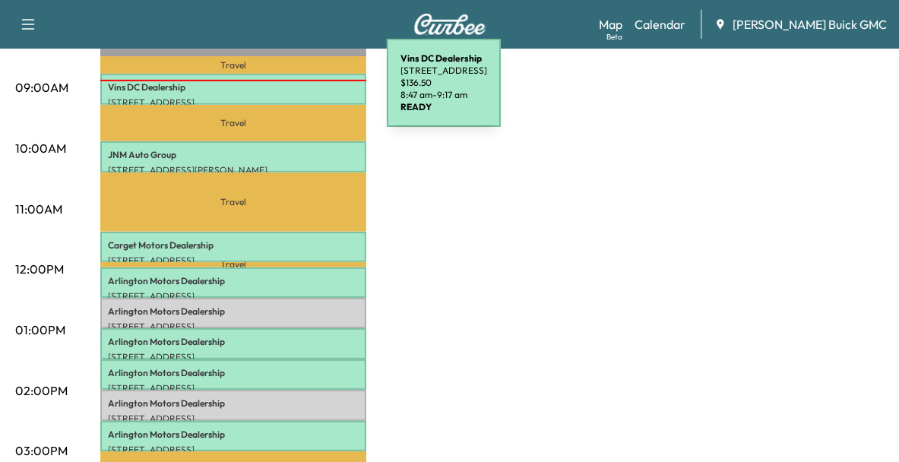
click at [273, 92] on div "Vins DC Dealership 8511 Manassas Dr, Manassas Park, VA 20111, USA $ 136.50 8:47…" at bounding box center [233, 89] width 266 height 30
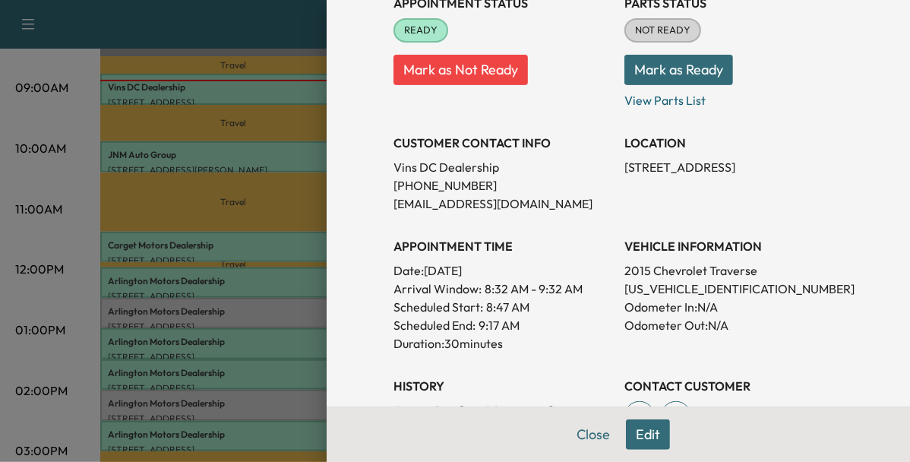
scroll to position [204, 0]
